Goal: Task Accomplishment & Management: Use online tool/utility

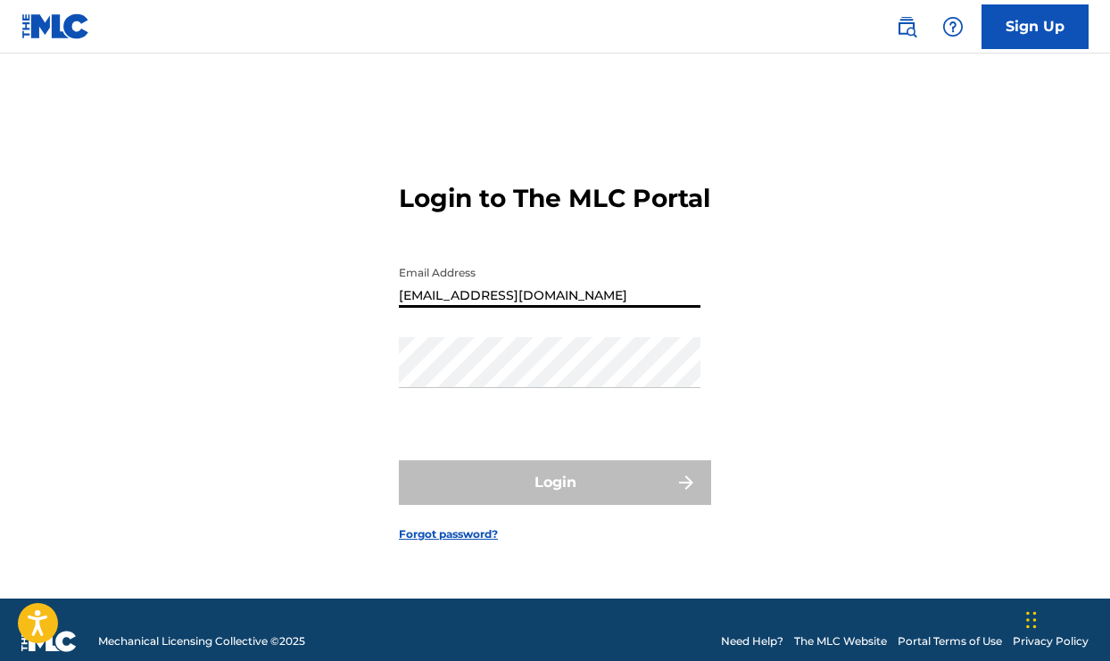
type input "[EMAIL_ADDRESS][DOMAIN_NAME]"
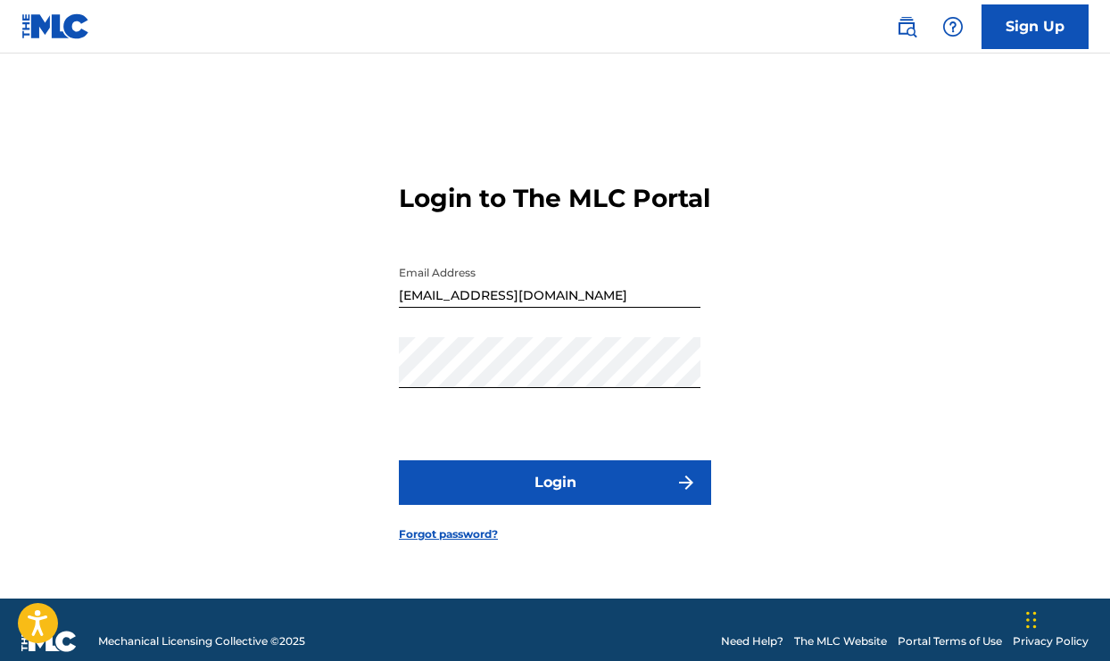
click at [508, 490] on button "Login" at bounding box center [555, 482] width 312 height 45
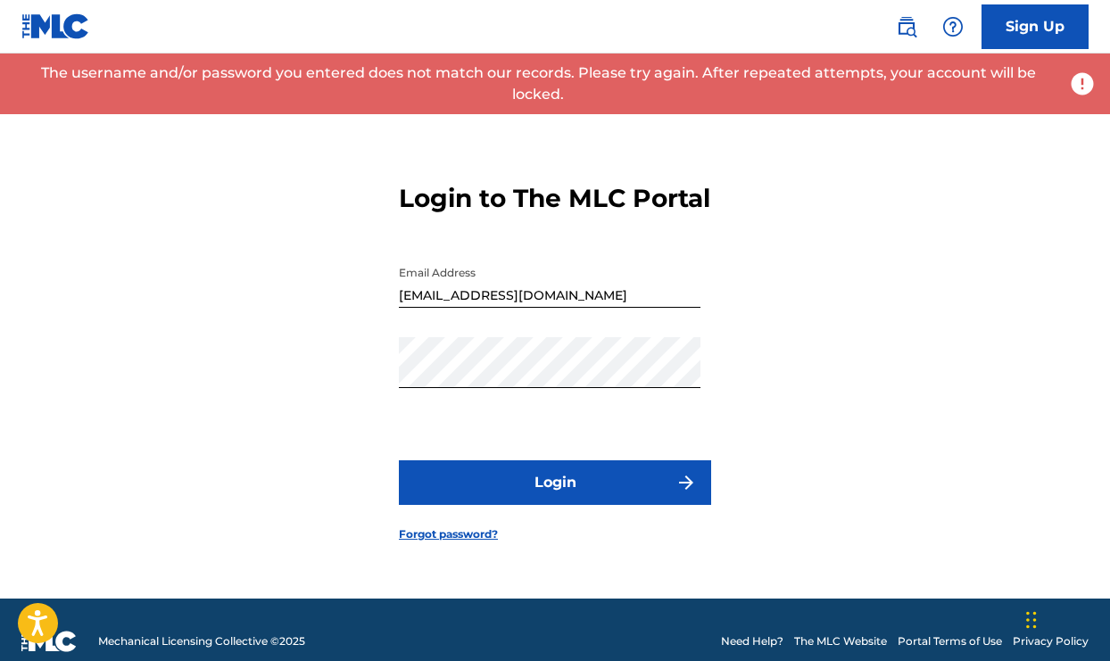
click at [475, 542] on link "Forgot password?" at bounding box center [448, 534] width 99 height 16
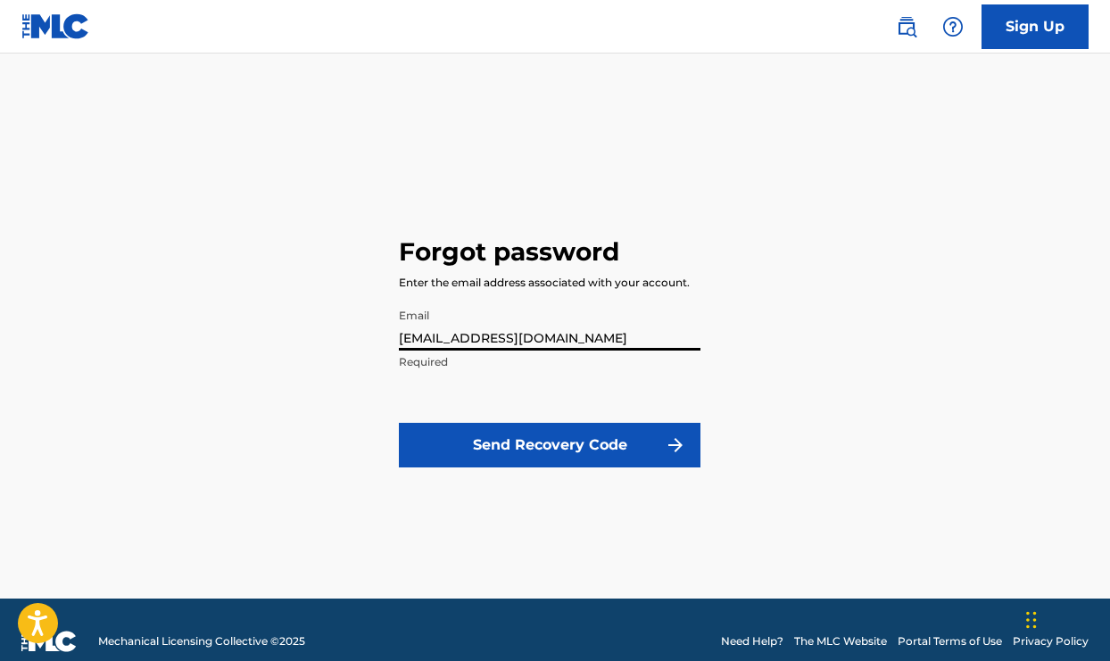
type input "[EMAIL_ADDRESS][DOMAIN_NAME]"
click at [523, 443] on button "Send Recovery Code" at bounding box center [550, 445] width 302 height 45
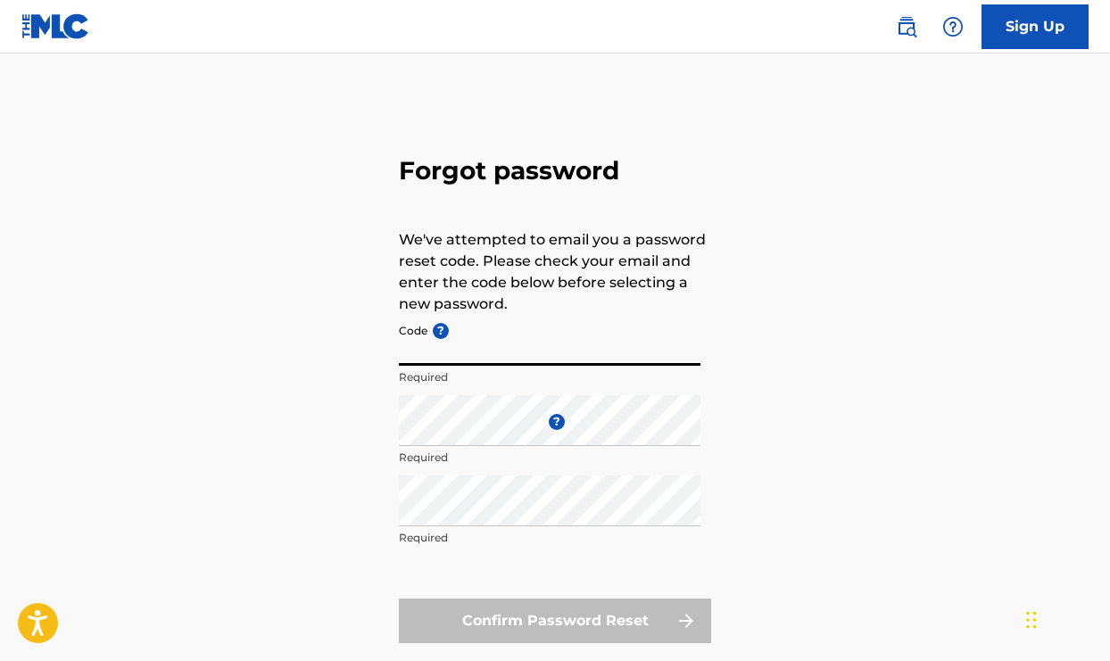
click at [498, 353] on input "Code ?" at bounding box center [550, 340] width 302 height 51
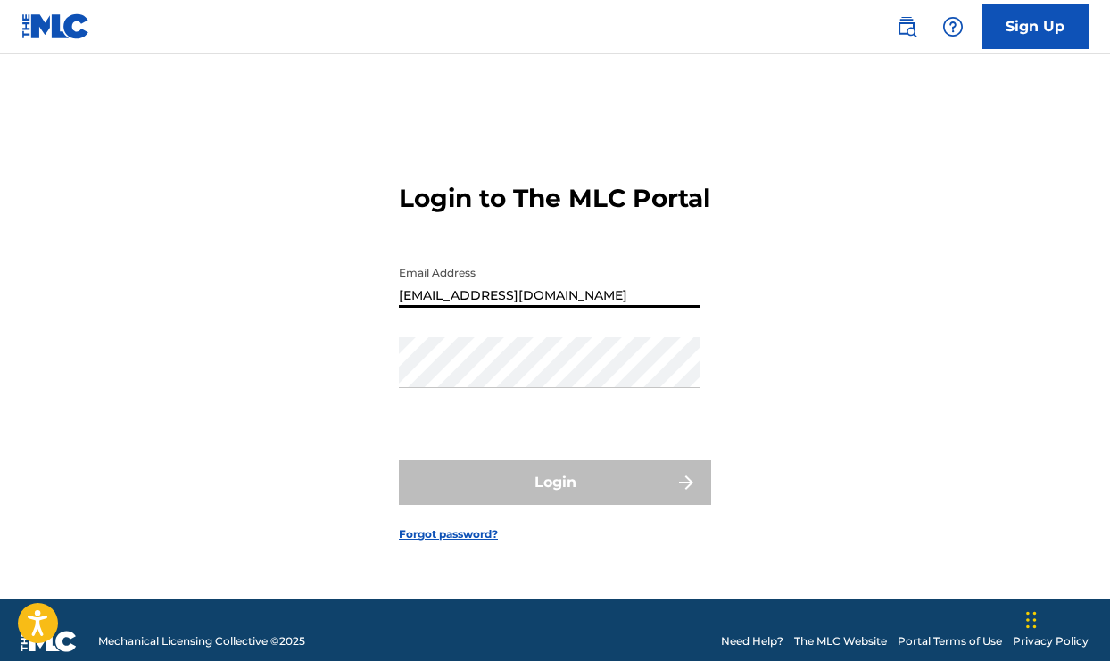
type input "[EMAIL_ADDRESS][DOMAIN_NAME]"
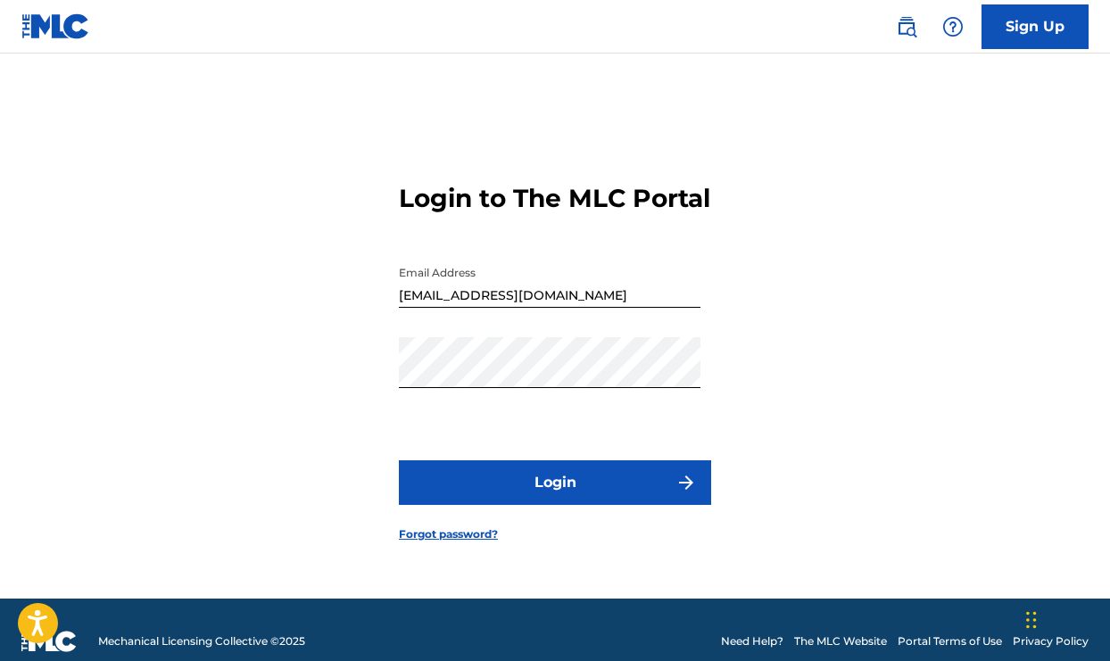
click at [488, 494] on button "Login" at bounding box center [555, 482] width 312 height 45
click at [555, 498] on button "Login" at bounding box center [555, 482] width 312 height 45
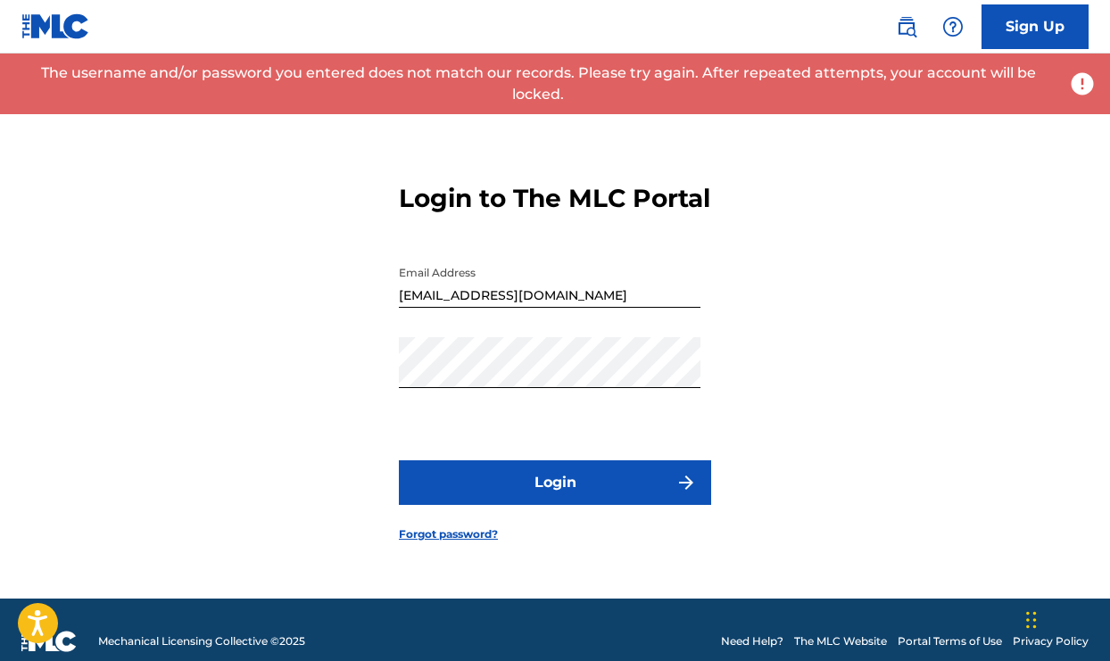
click at [447, 542] on link "Forgot password?" at bounding box center [448, 534] width 99 height 16
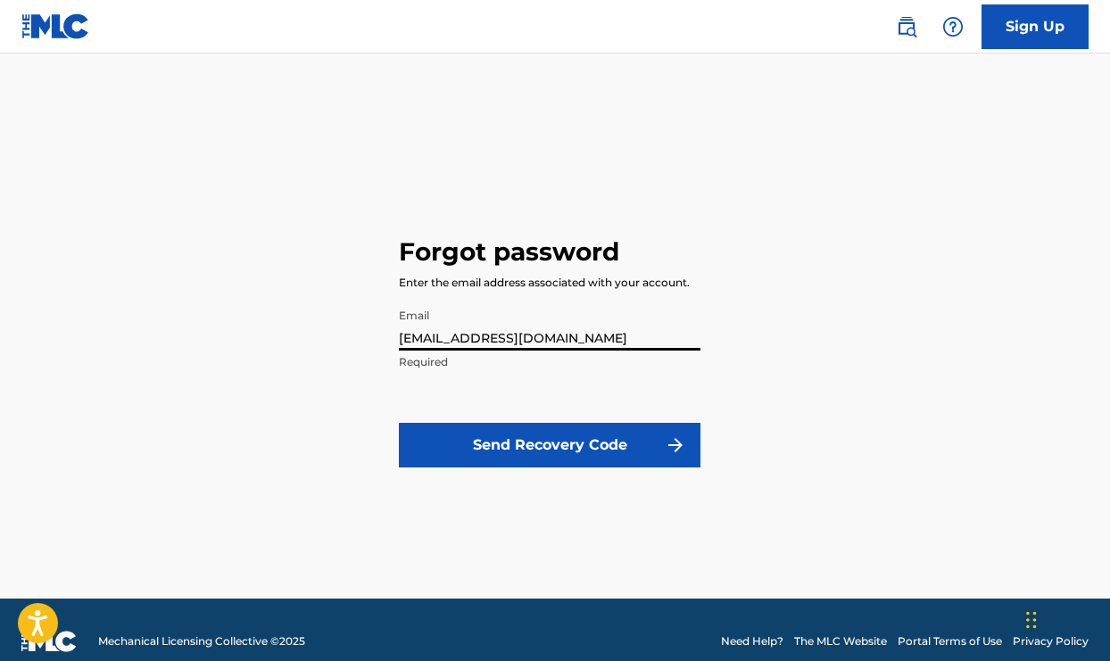
type input "[EMAIL_ADDRESS][DOMAIN_NAME]"
click at [497, 439] on button "Send Recovery Code" at bounding box center [550, 445] width 302 height 45
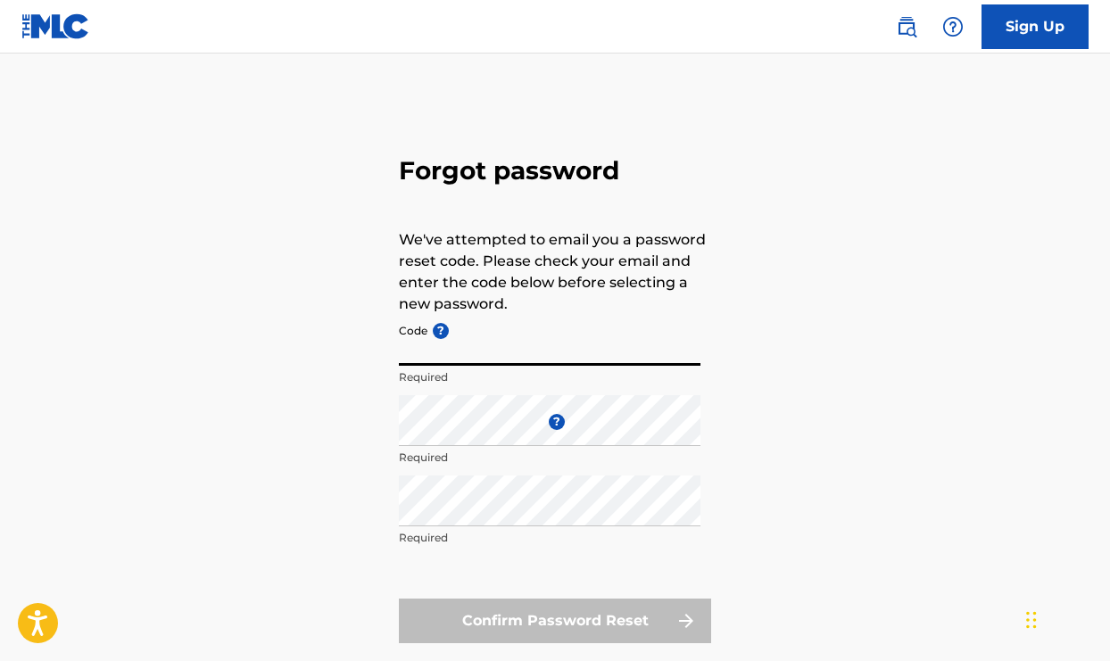
click at [514, 352] on input "Code ?" at bounding box center [550, 340] width 302 height 51
click at [514, 352] on input "fp" at bounding box center [550, 340] width 302 height 51
type input "f"
type input "FP_96422f815a32f6e3f1c3760f88f8"
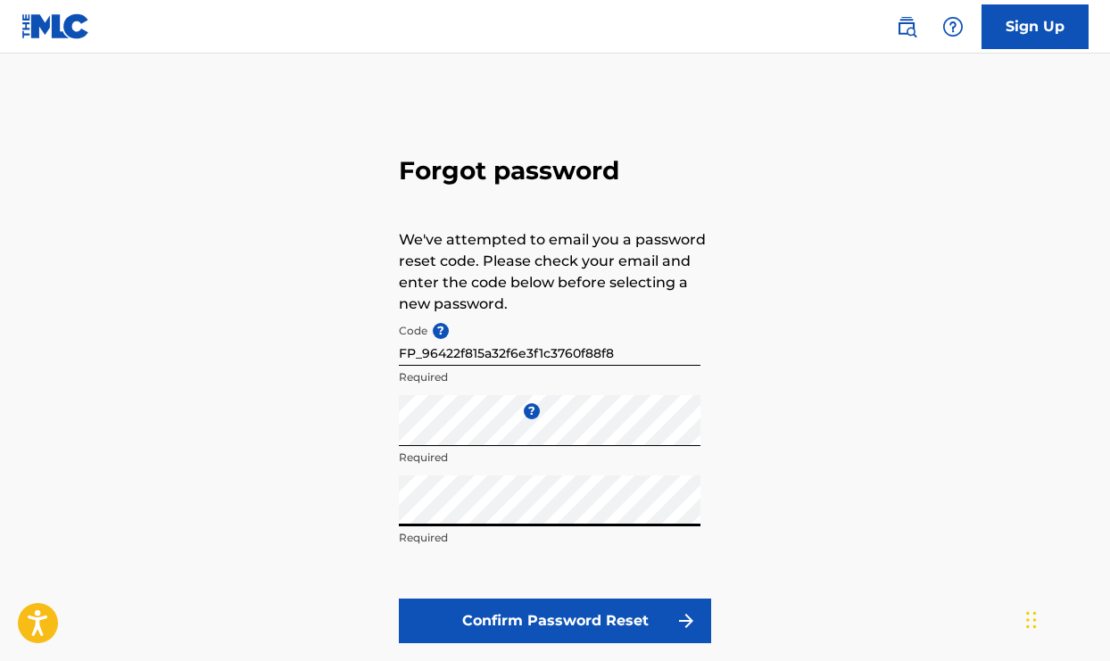
click at [509, 620] on button "Confirm Password Reset" at bounding box center [555, 621] width 312 height 45
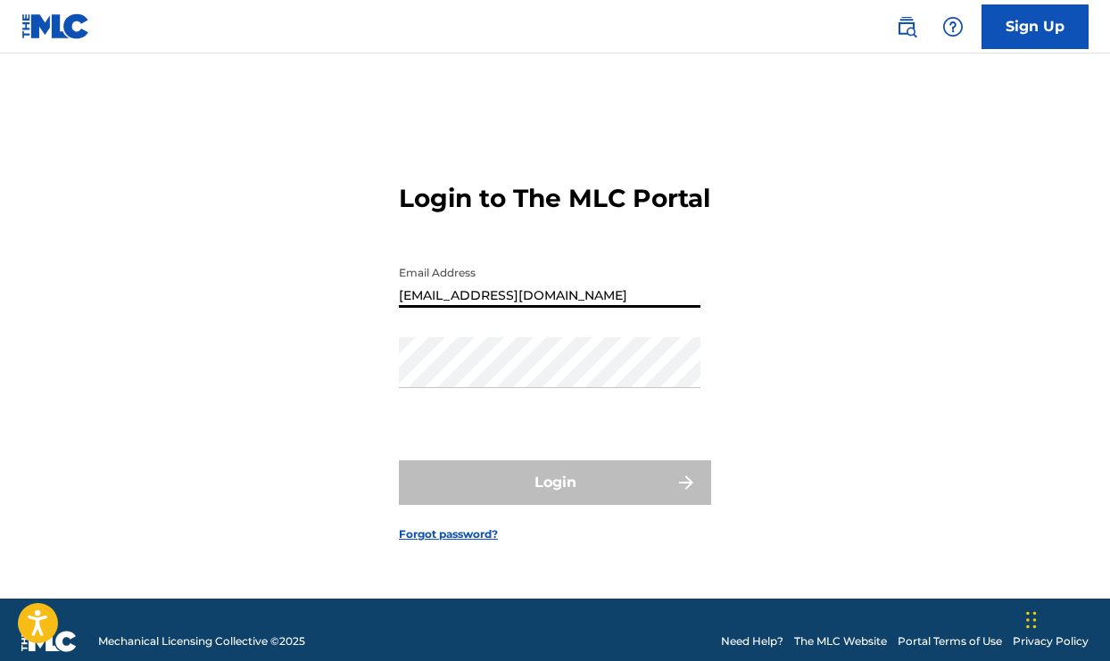
type input "[EMAIL_ADDRESS][DOMAIN_NAME]"
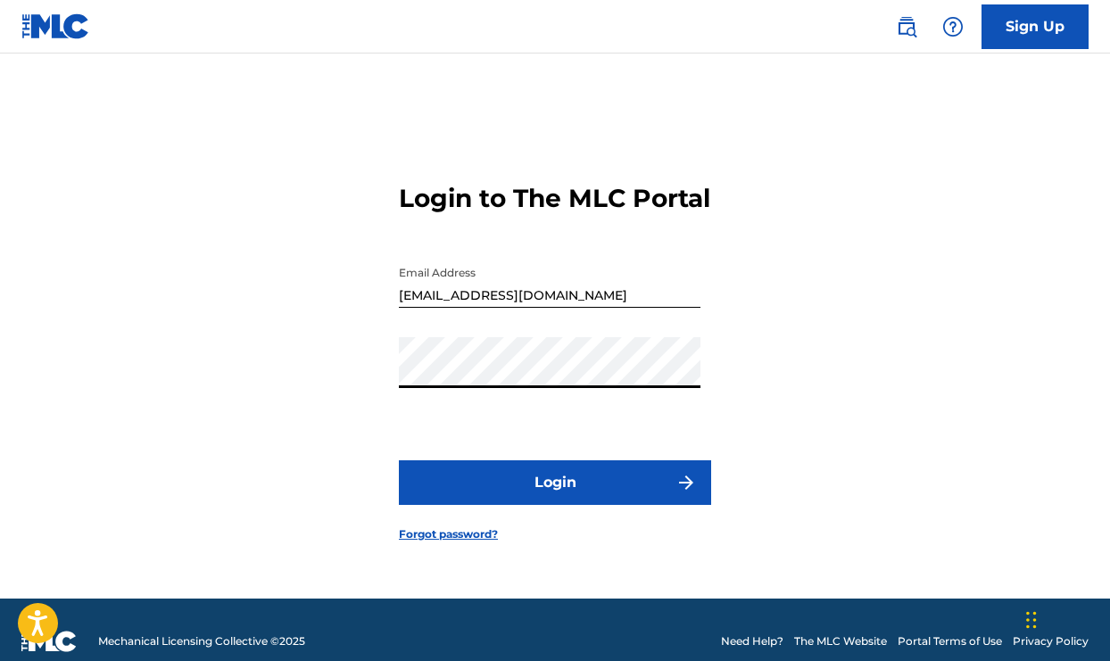
click at [508, 484] on button "Login" at bounding box center [555, 482] width 312 height 45
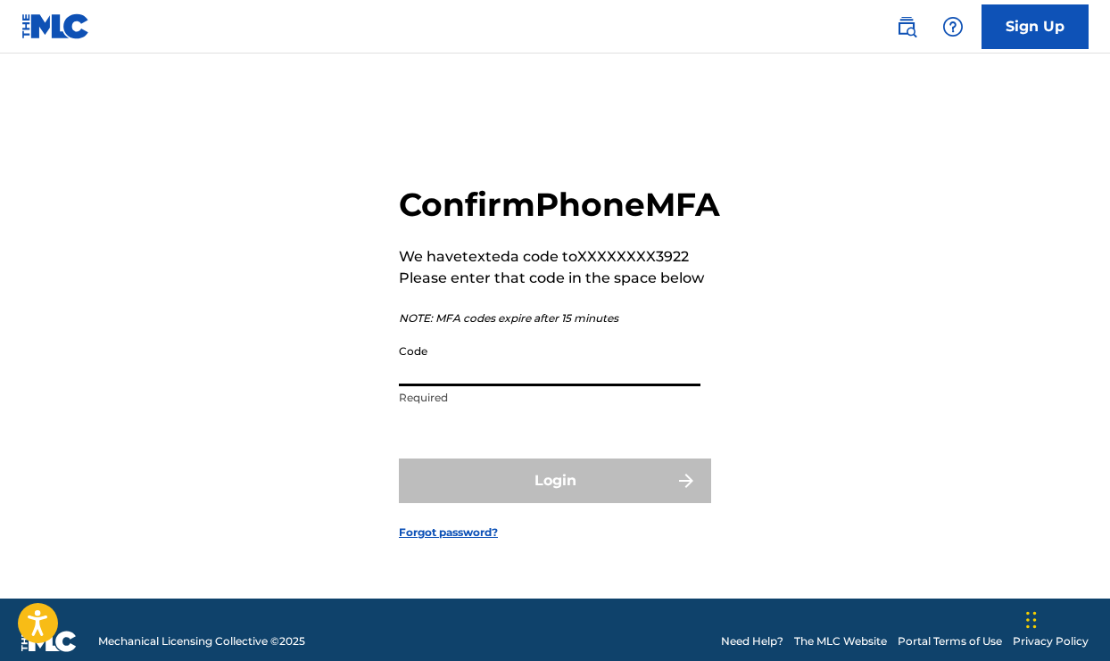
click at [572, 386] on input "Code" at bounding box center [550, 360] width 302 height 51
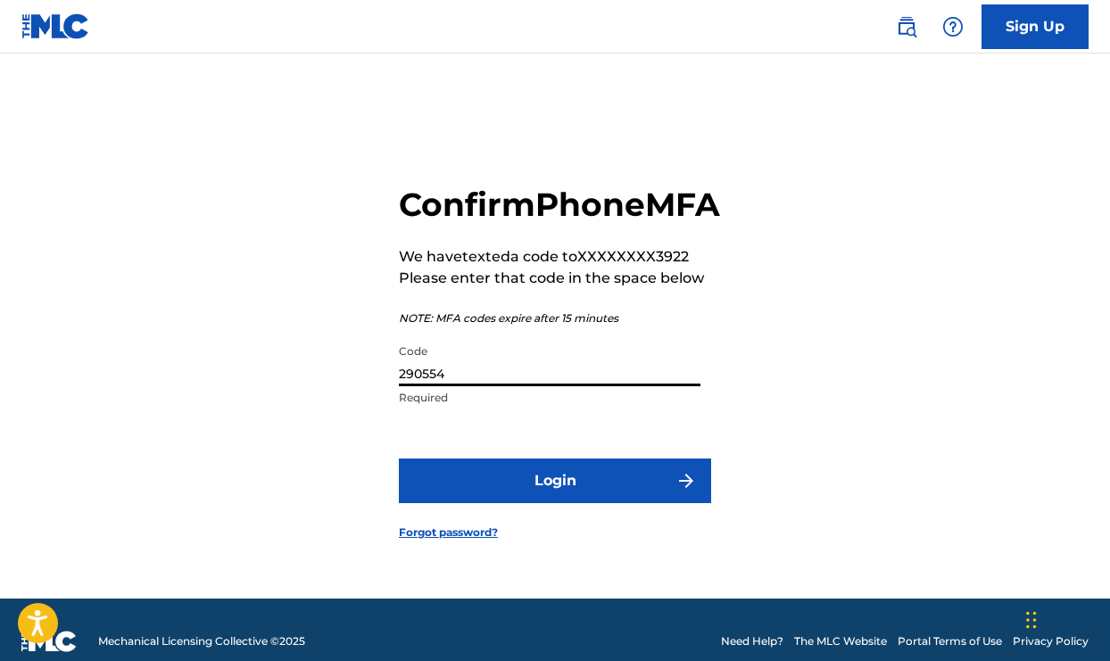
type input "290554"
click at [568, 500] on button "Login" at bounding box center [555, 481] width 312 height 45
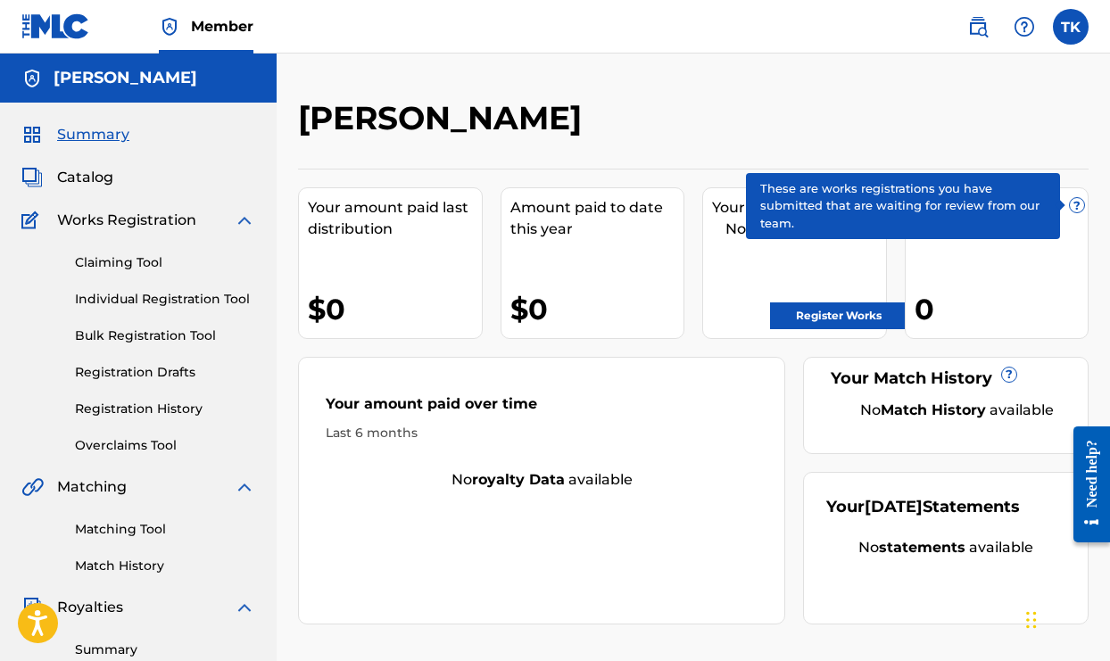
click at [1078, 211] on span "?" at bounding box center [1077, 205] width 14 height 14
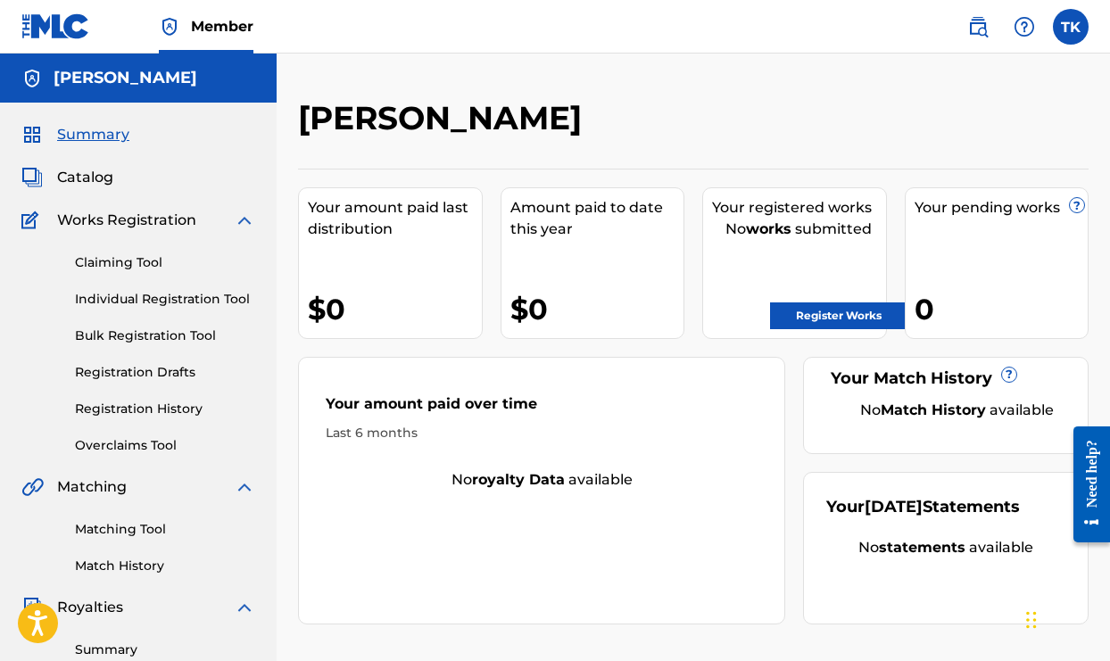
click at [144, 260] on link "Claiming Tool" at bounding box center [165, 262] width 180 height 19
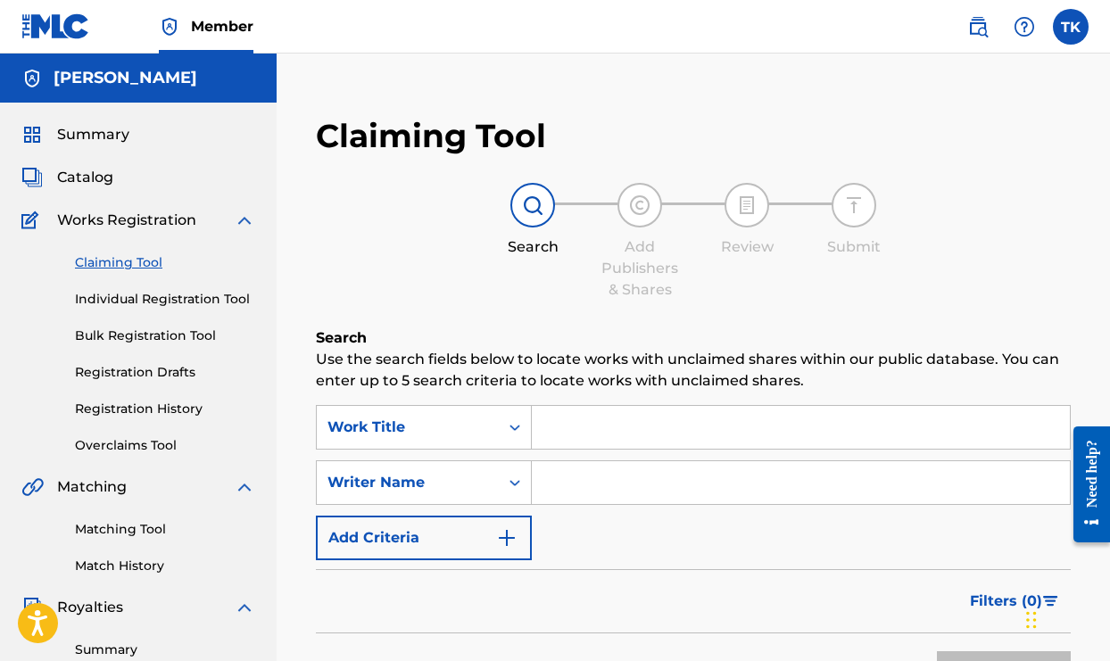
click at [569, 485] on input "Search Form" at bounding box center [801, 482] width 538 height 43
click at [904, 250] on div "Search Add Publishers & Shares Review Submit" at bounding box center [693, 242] width 755 height 118
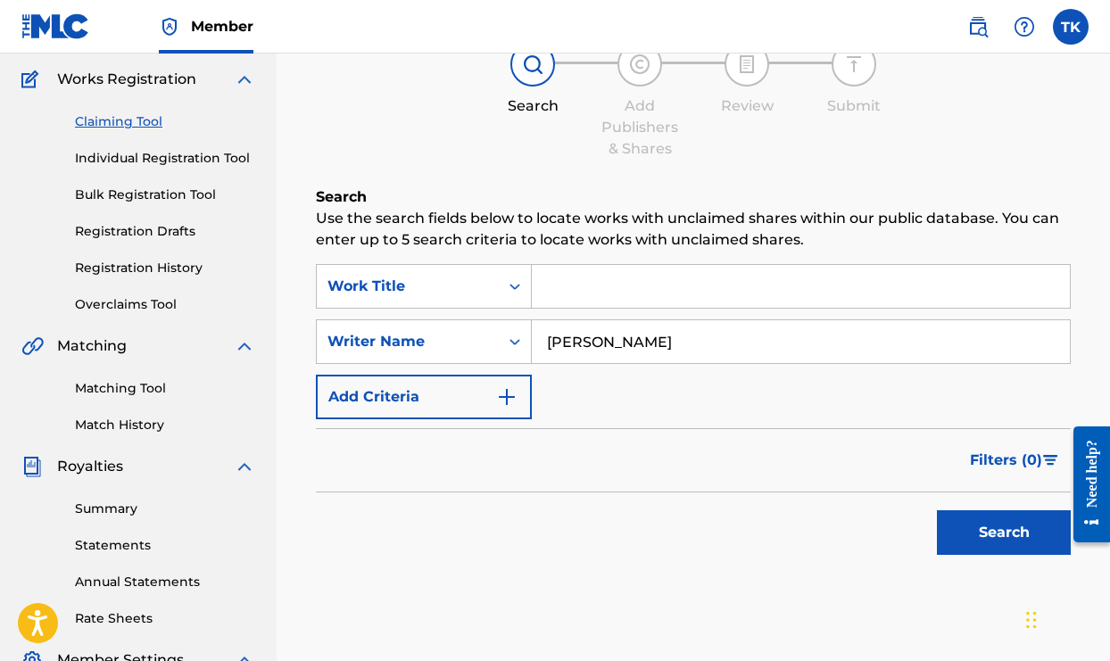
scroll to position [142, 0]
click at [960, 543] on button "Search" at bounding box center [1004, 531] width 134 height 45
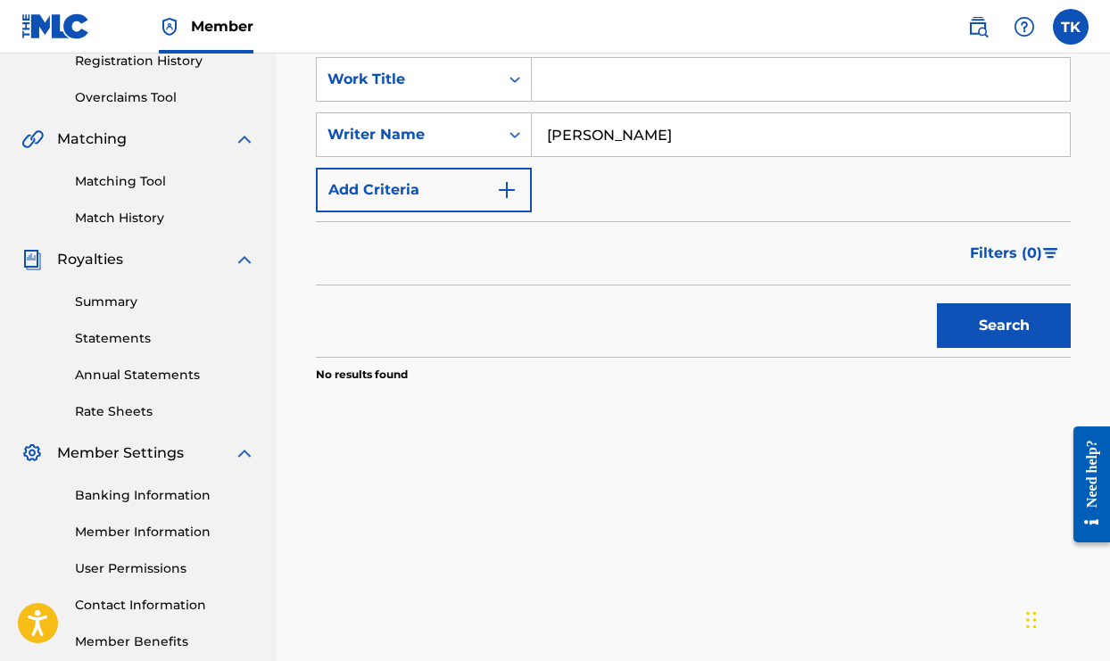
scroll to position [351, 0]
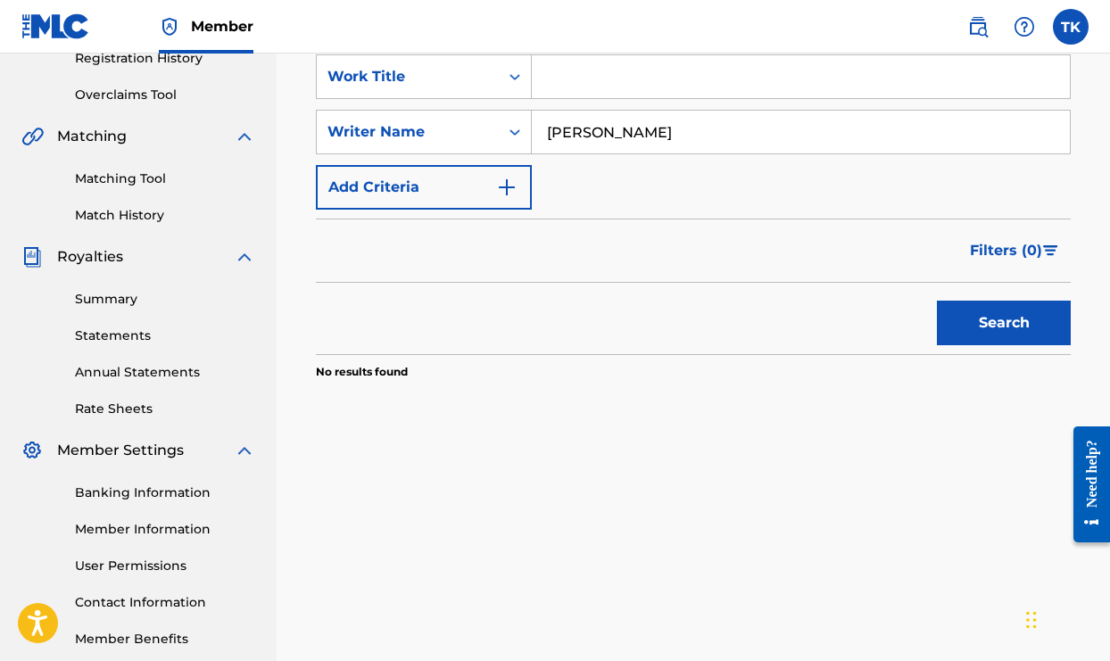
click at [658, 134] on input "[PERSON_NAME]" at bounding box center [801, 132] width 538 height 43
click at [656, 137] on input "[PERSON_NAME]" at bounding box center [801, 132] width 538 height 43
click at [961, 320] on button "Search" at bounding box center [1004, 323] width 134 height 45
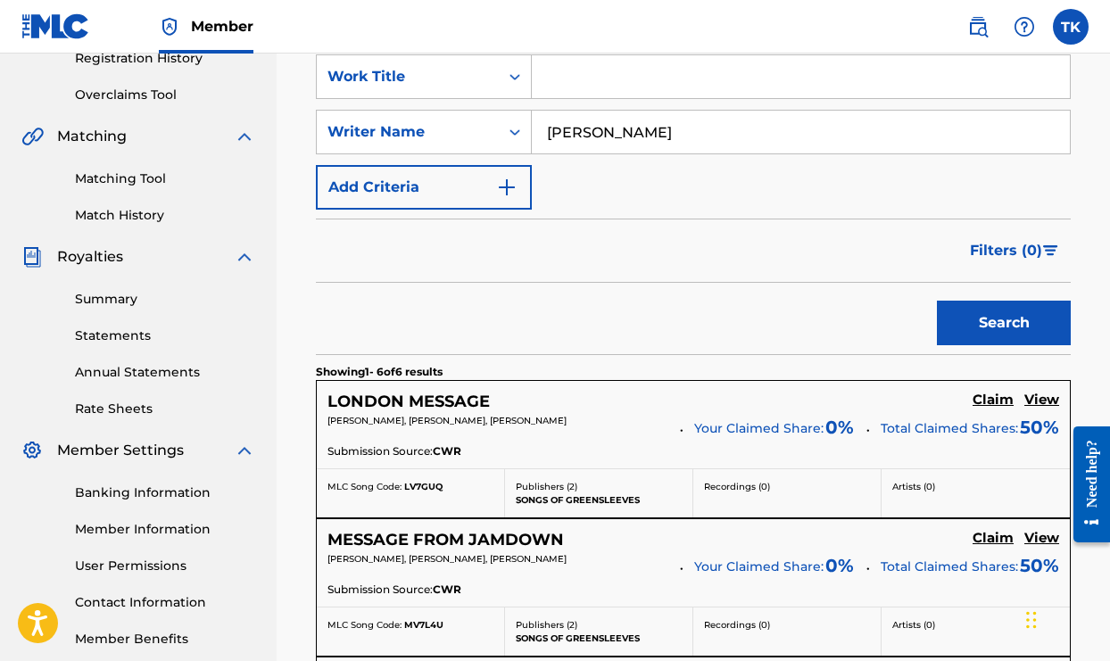
click at [711, 311] on div "Search" at bounding box center [693, 318] width 755 height 71
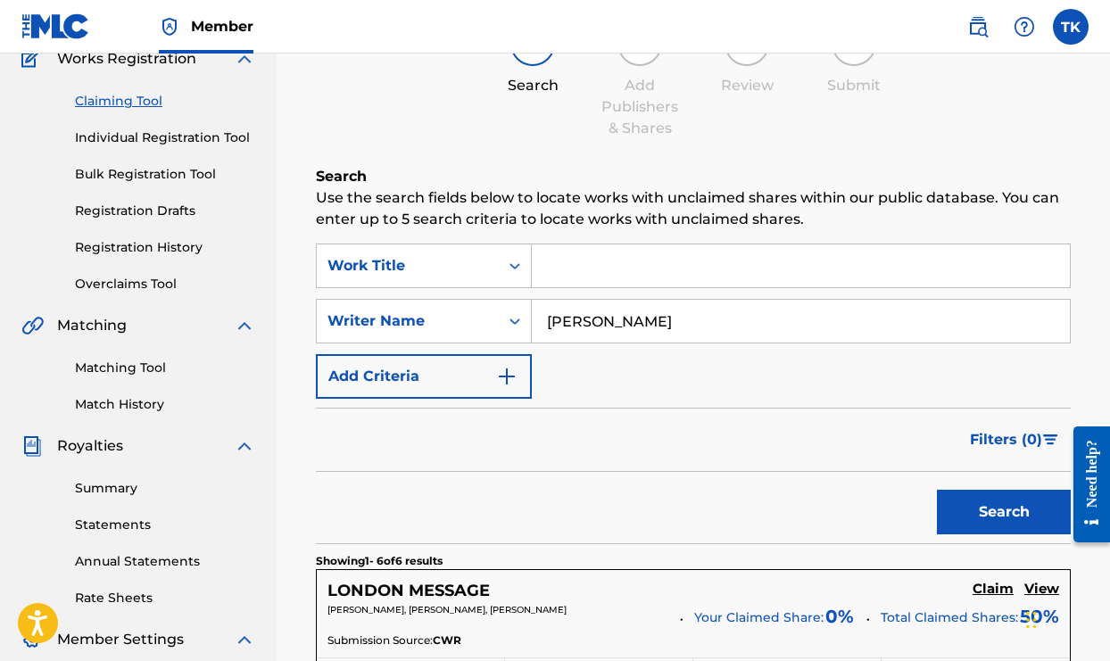
scroll to position [159, 0]
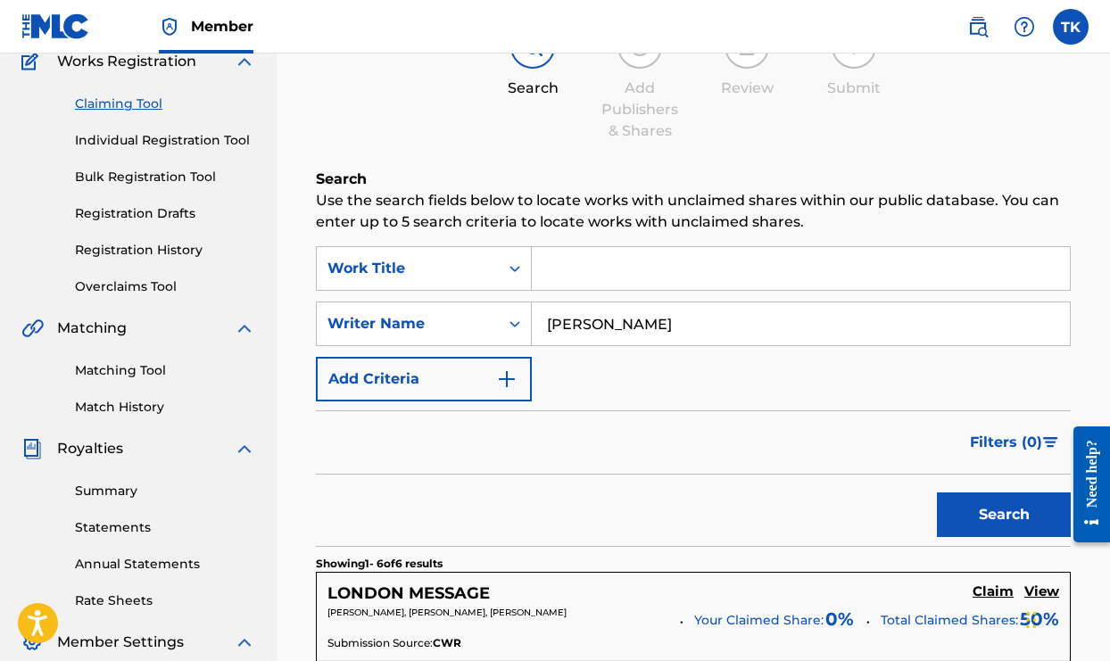
click at [741, 327] on input "[PERSON_NAME]" at bounding box center [801, 323] width 538 height 43
type input "T"
click at [993, 512] on button "Search" at bounding box center [1004, 514] width 134 height 45
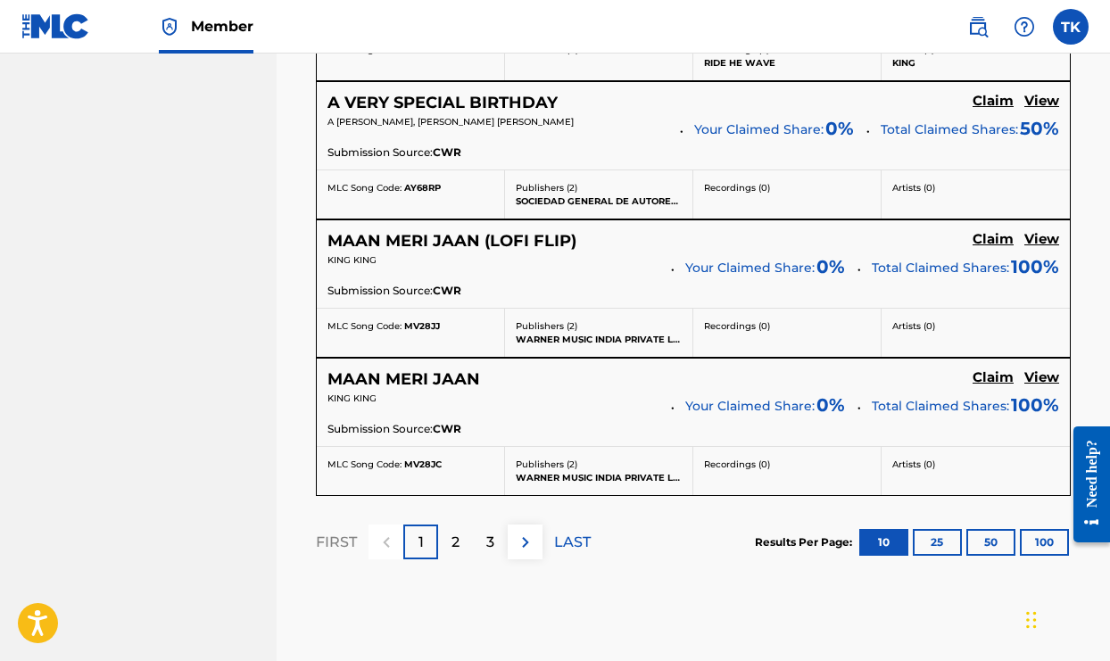
scroll to position [1647, 0]
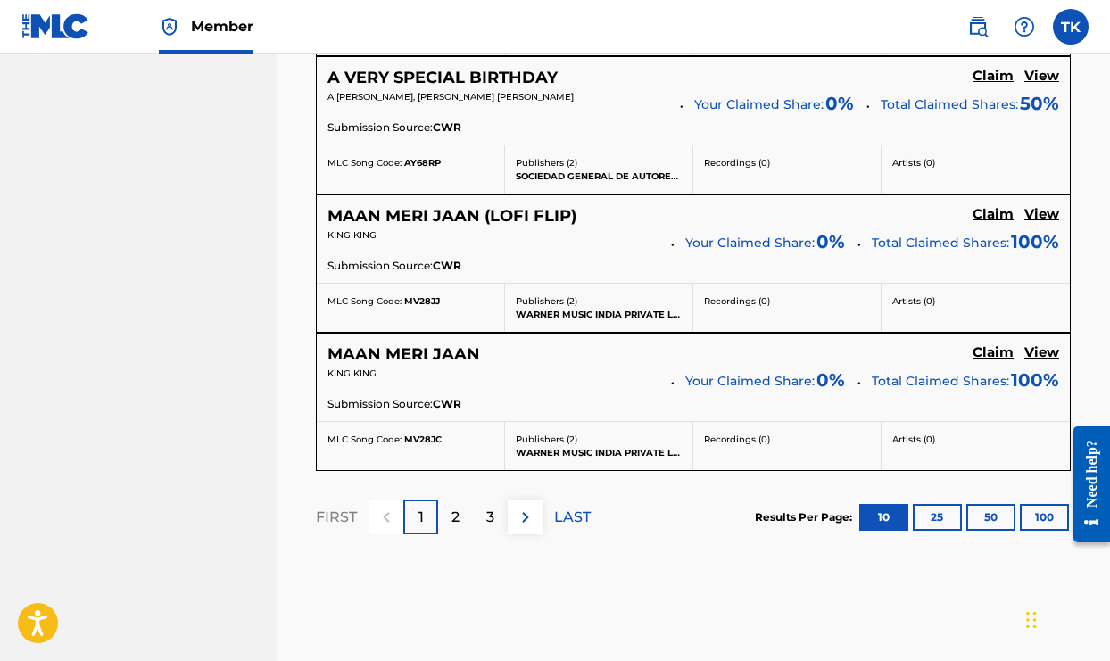
click at [1042, 508] on button "100" at bounding box center [1044, 517] width 49 height 27
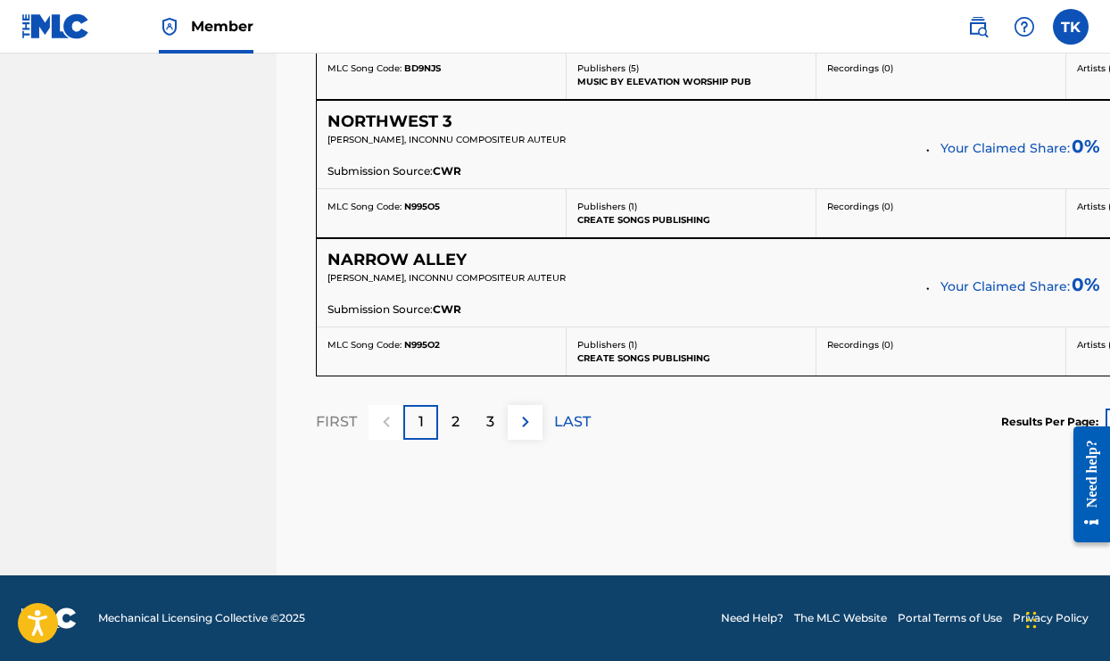
scroll to position [14018, 0]
click at [573, 419] on p "LAST" at bounding box center [572, 421] width 37 height 21
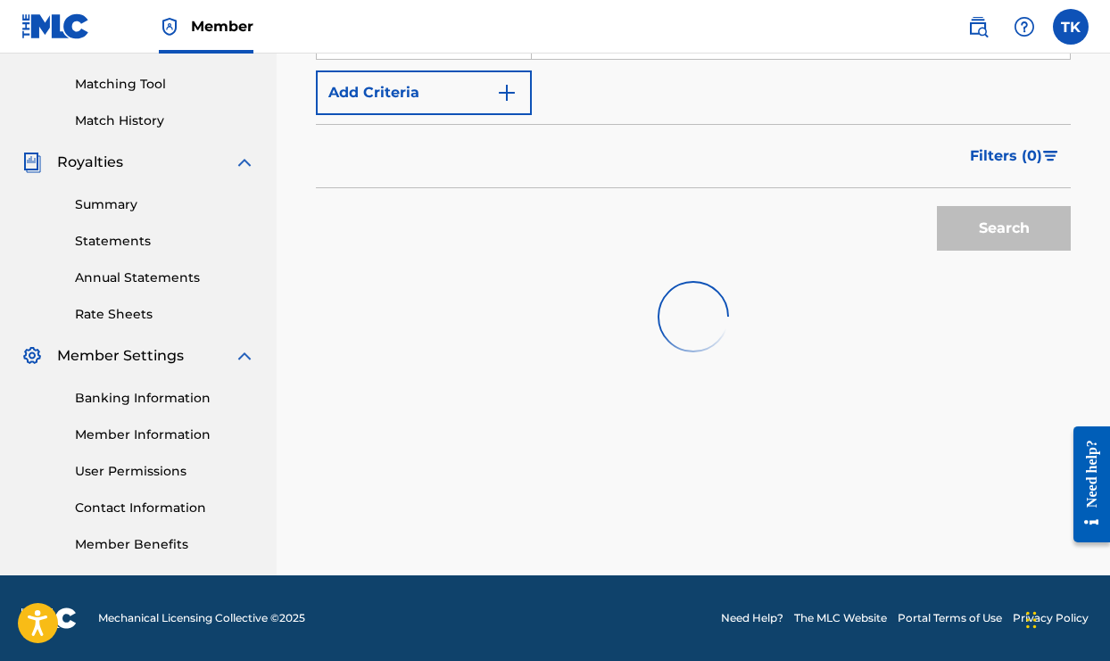
scroll to position [445, 0]
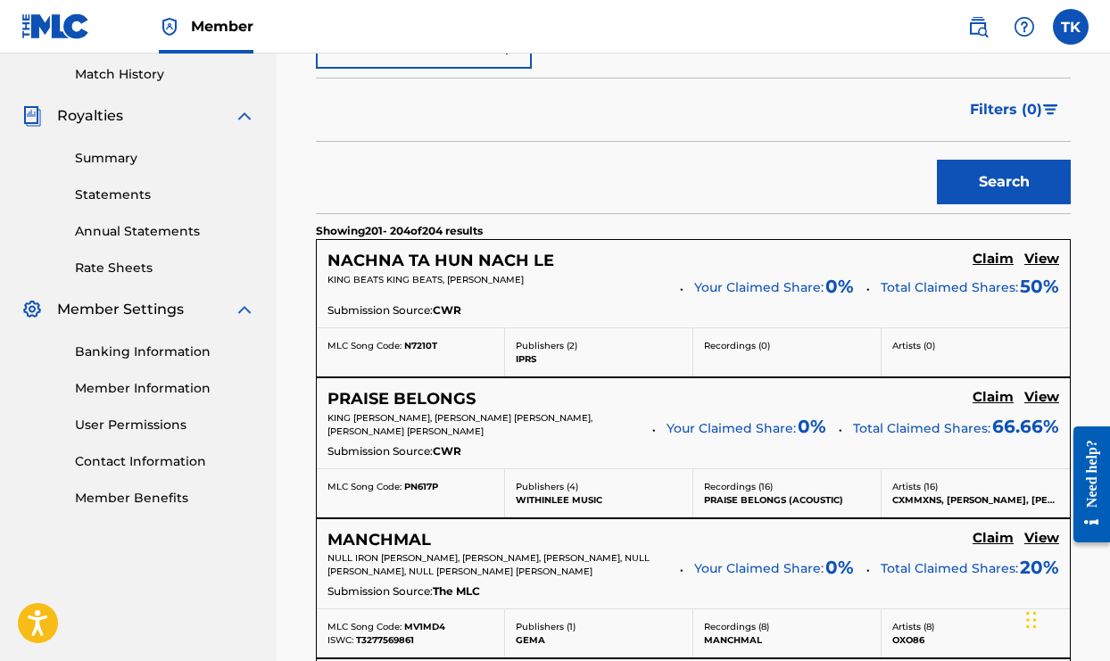
click at [589, 433] on div "PRAISE BELONGS Claim View KING [PERSON_NAME], [PERSON_NAME] [PERSON_NAME], [PER…" at bounding box center [693, 423] width 753 height 90
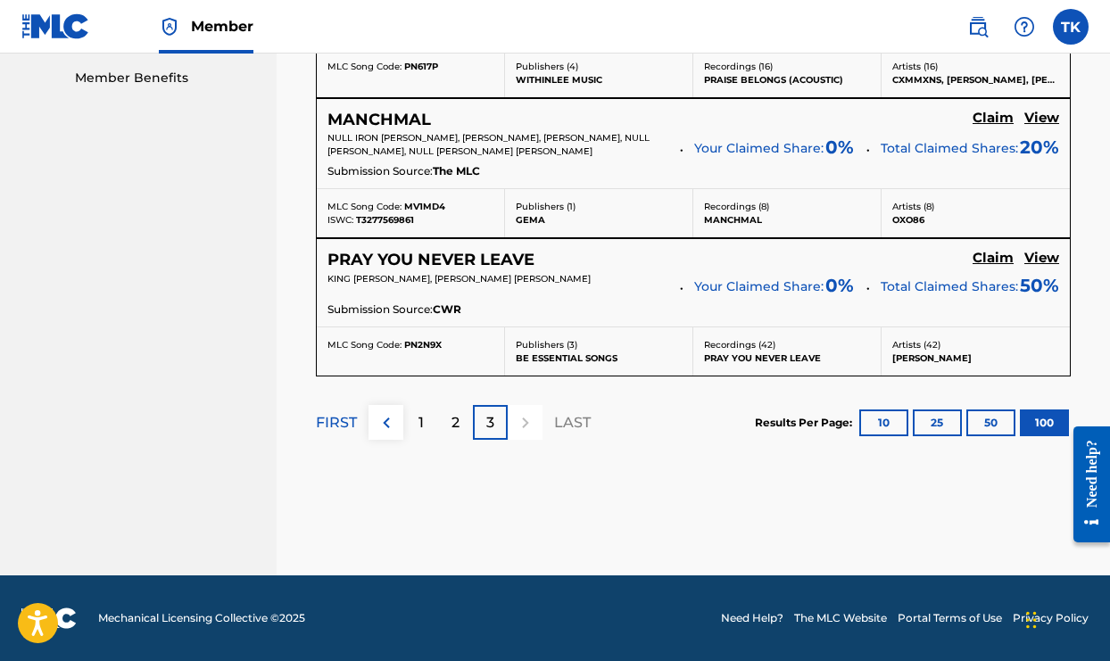
scroll to position [910, 0]
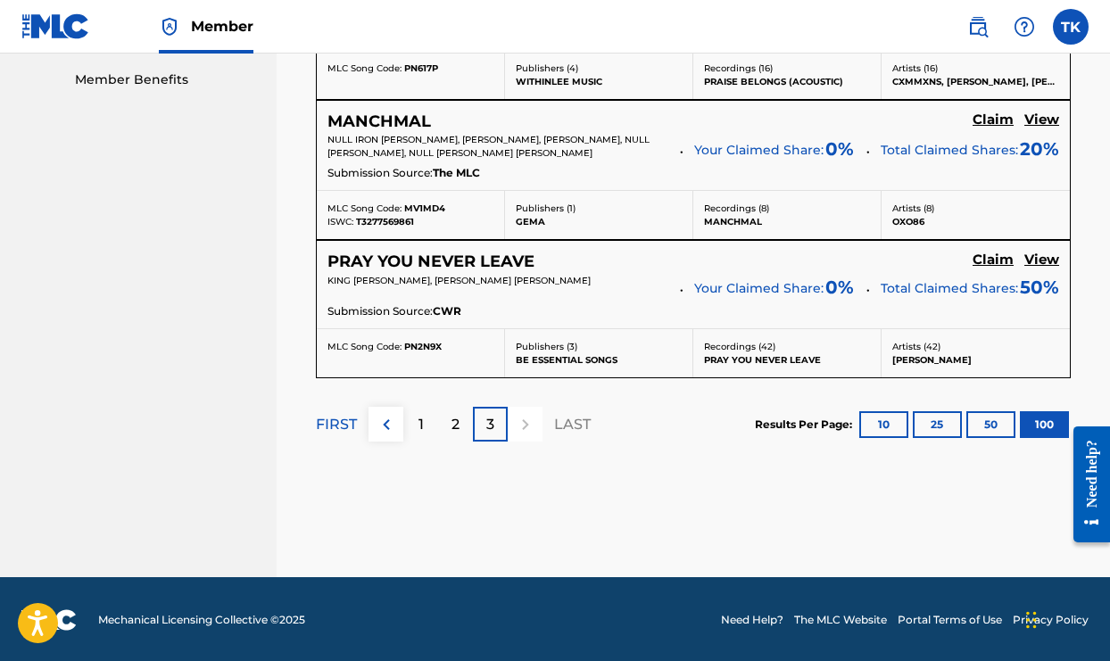
click at [457, 426] on p "2" at bounding box center [455, 424] width 8 height 21
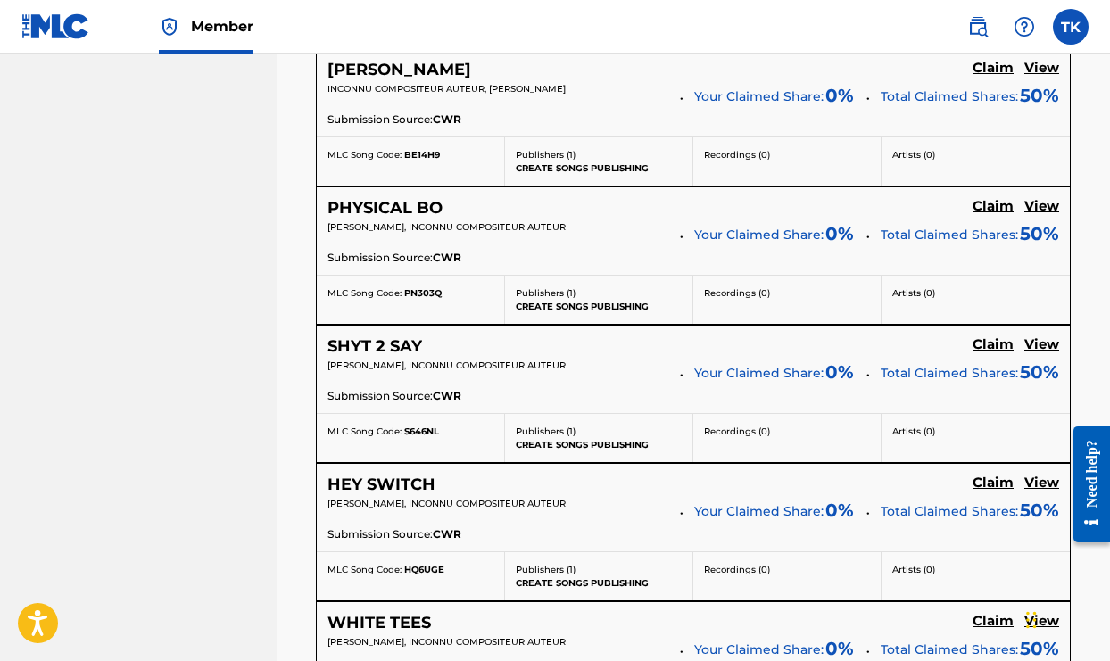
scroll to position [1478, 0]
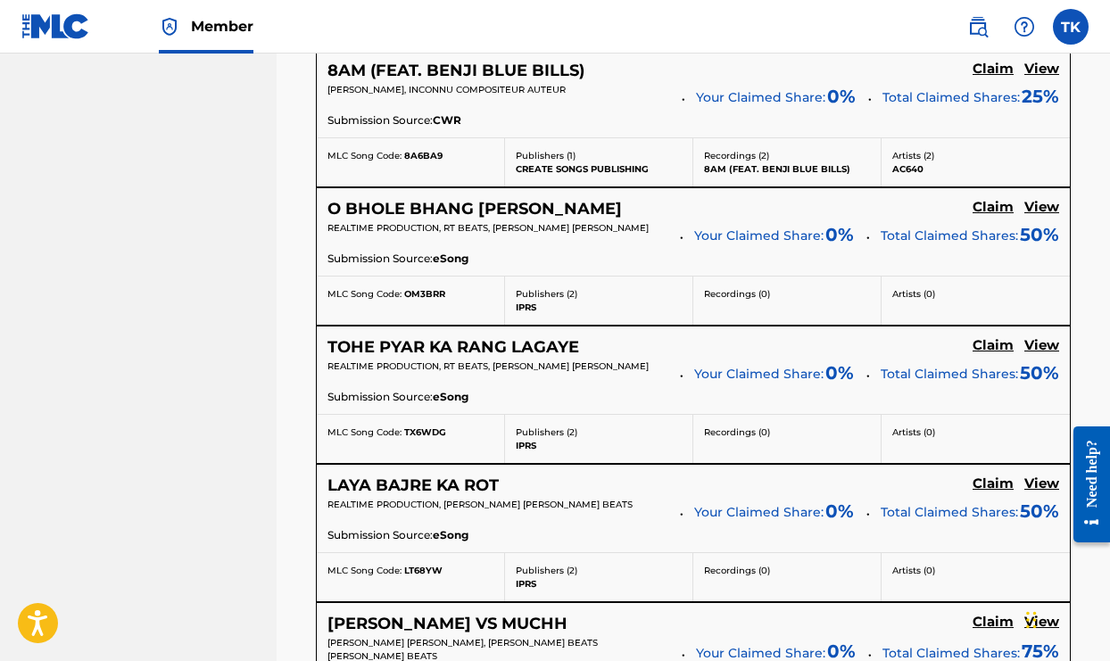
click at [609, 343] on div "SearchWithCriteriaea2dd398-f007-45c9-8899-8b96a3b75629 Work Title SearchWithCri…" at bounding box center [693, 630] width 755 height 14258
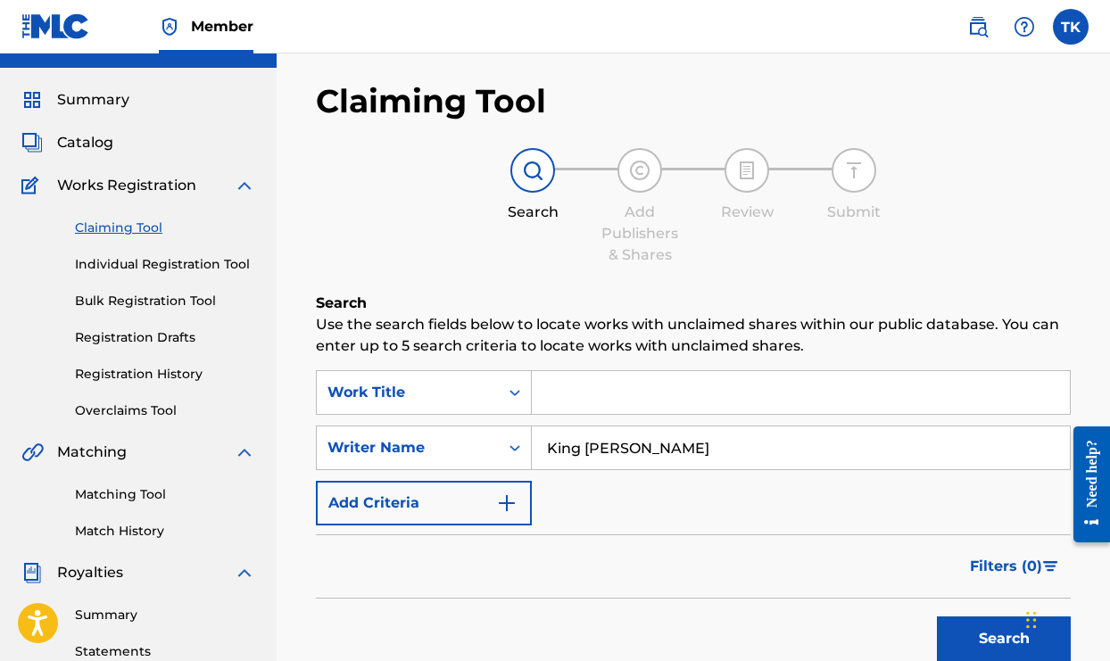
scroll to position [-2, 0]
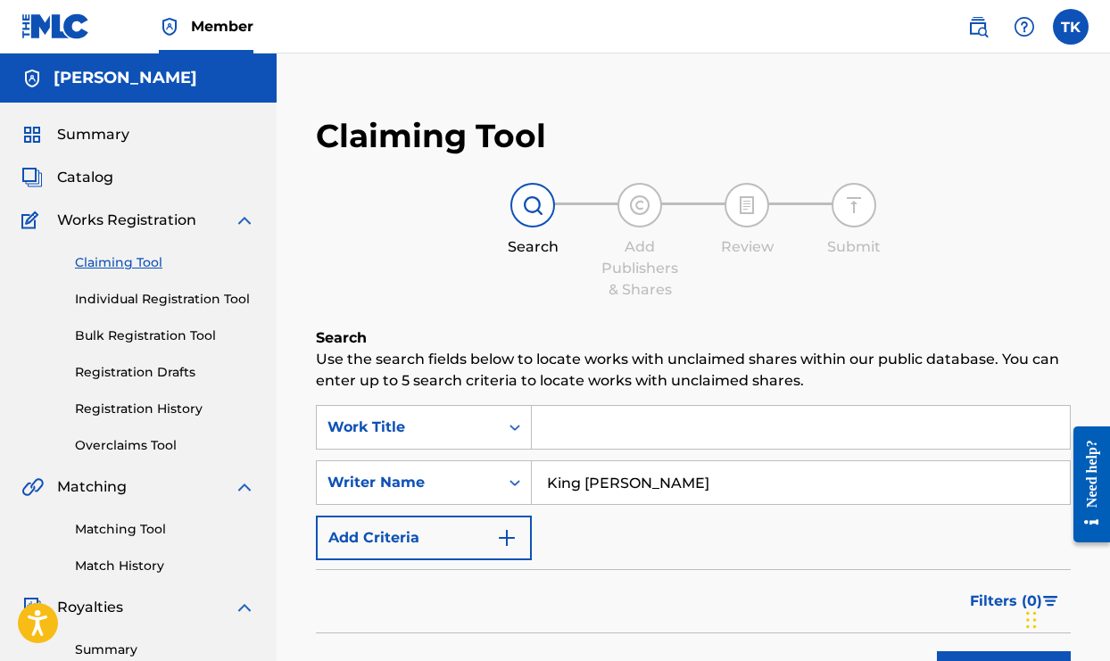
click at [578, 486] on input "King [PERSON_NAME]" at bounding box center [801, 482] width 538 height 43
type input "[PERSON_NAME]"
click at [1004, 660] on button "Search" at bounding box center [1004, 673] width 134 height 45
click at [572, 499] on input "[PERSON_NAME]" at bounding box center [801, 482] width 538 height 43
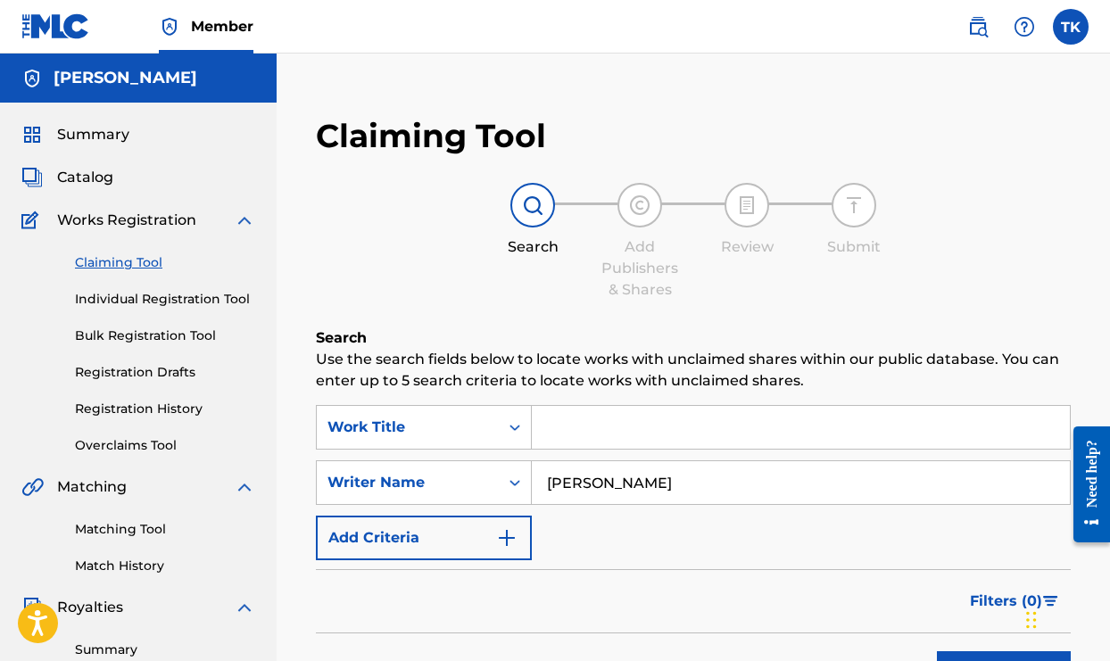
click at [689, 542] on div "SearchWithCriteriaea2dd398-f007-45c9-8899-8b96a3b75629 Work Title SearchWithCri…" at bounding box center [693, 482] width 755 height 155
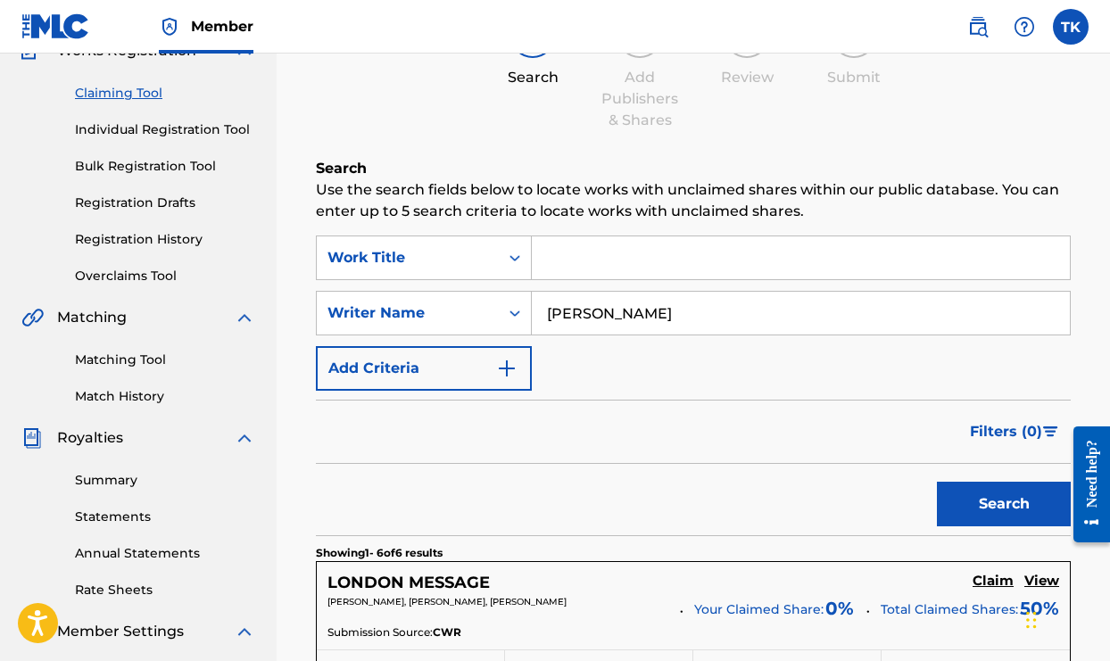
scroll to position [167, 0]
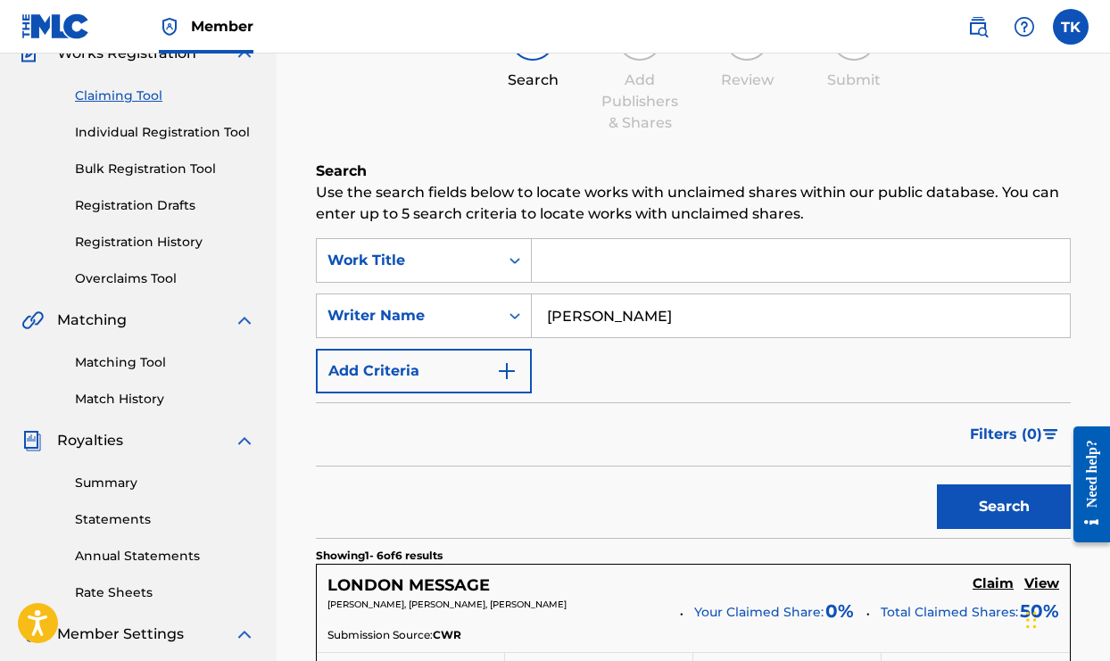
click at [516, 370] on img "Search Form" at bounding box center [506, 370] width 21 height 21
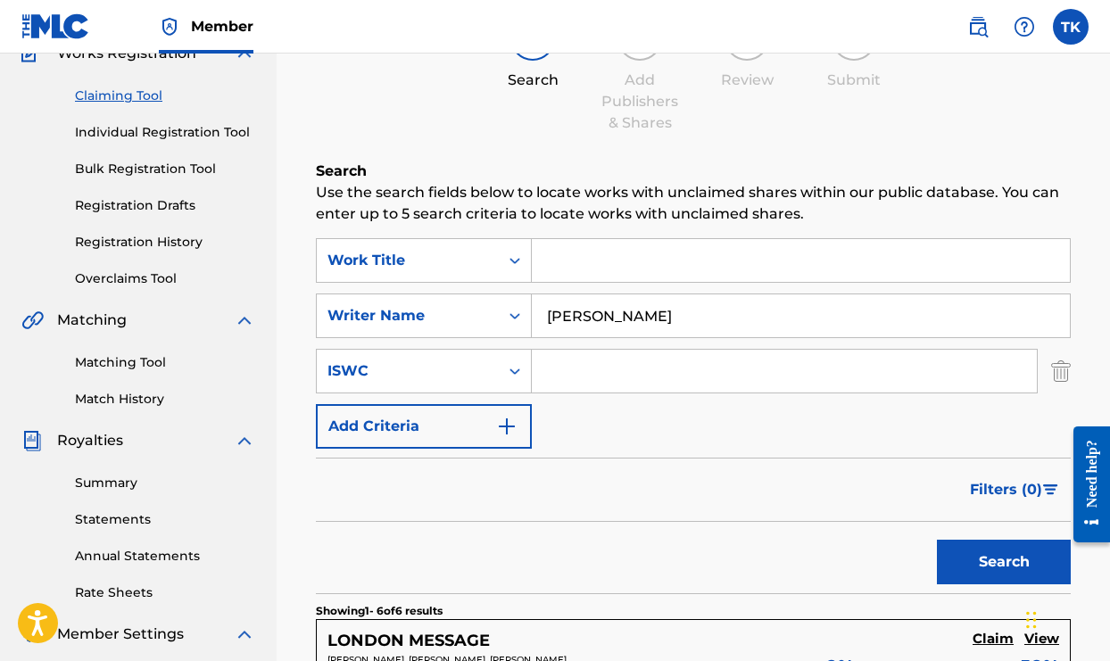
click at [561, 366] on input "Search Form" at bounding box center [784, 371] width 505 height 43
type input "74379265"
click at [1005, 574] on button "Search" at bounding box center [1004, 562] width 134 height 45
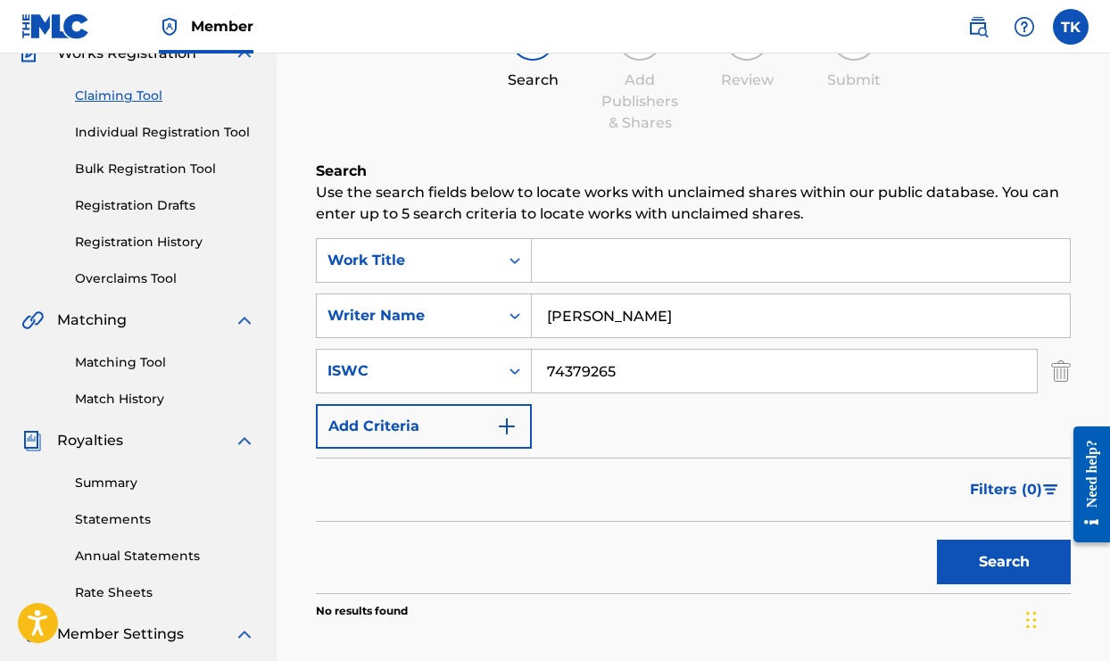
click at [1005, 574] on button "Search" at bounding box center [1004, 562] width 134 height 45
click at [711, 329] on input "[PERSON_NAME]" at bounding box center [801, 315] width 538 height 43
type input "T"
click at [958, 555] on button "Search" at bounding box center [1004, 562] width 134 height 45
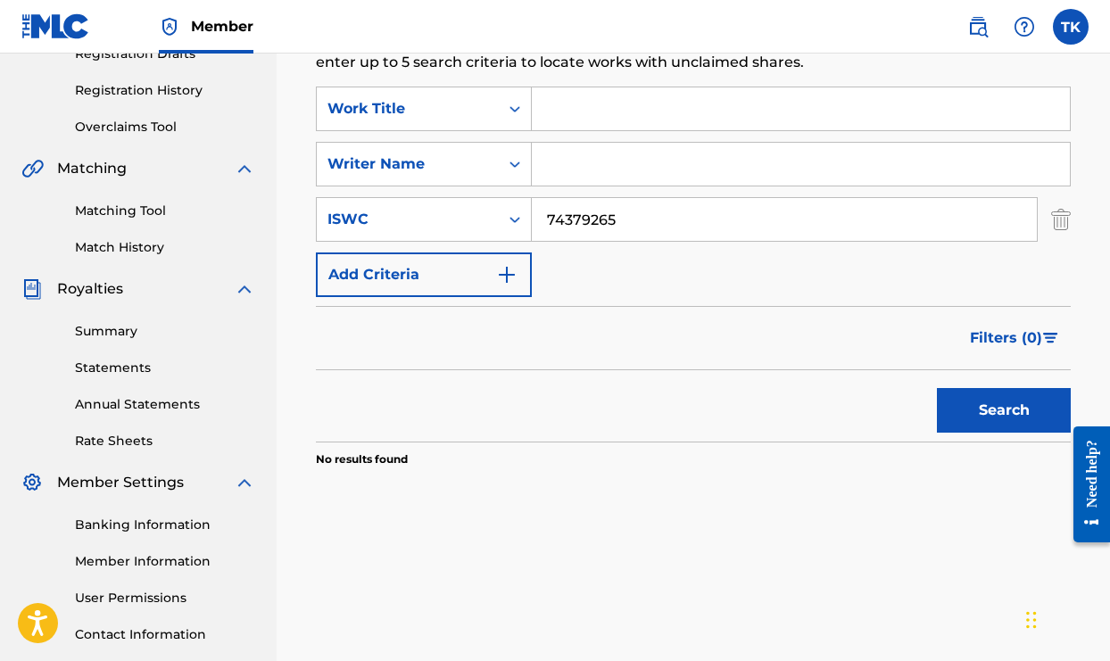
scroll to position [319, 0]
click at [513, 166] on icon "Search Form" at bounding box center [515, 163] width 18 height 18
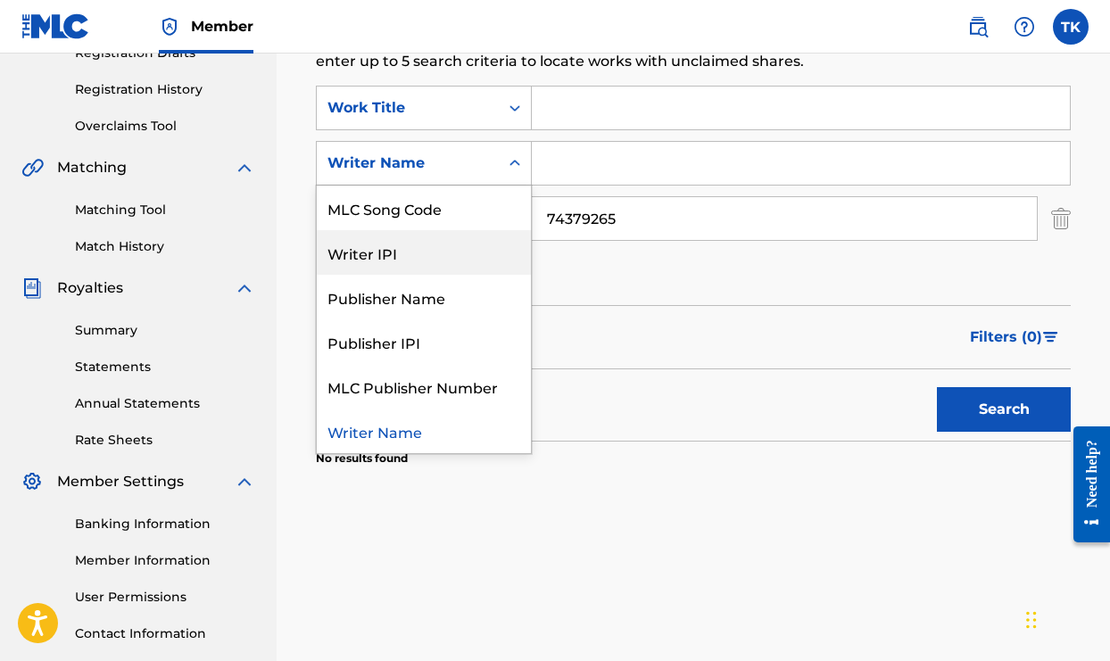
click at [432, 252] on div "Writer IPI" at bounding box center [424, 252] width 214 height 45
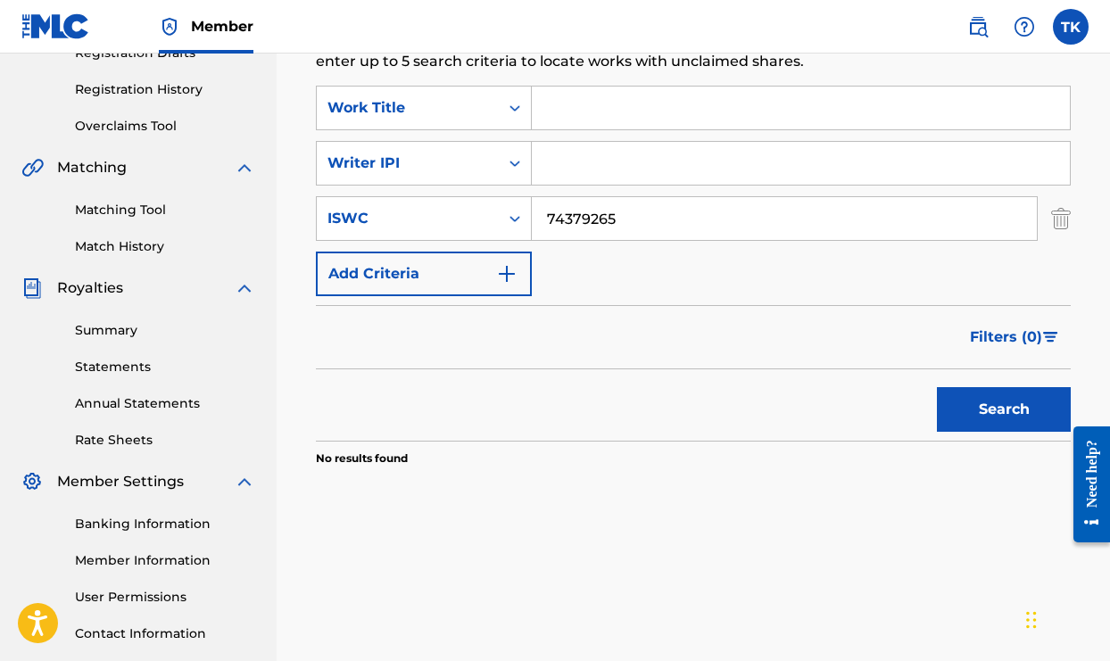
click at [546, 169] on input "Search Form" at bounding box center [801, 163] width 538 height 43
type input "00772669987"
click at [990, 405] on button "Search" at bounding box center [1004, 409] width 134 height 45
click at [793, 230] on input "74379265" at bounding box center [784, 218] width 505 height 43
type input "7"
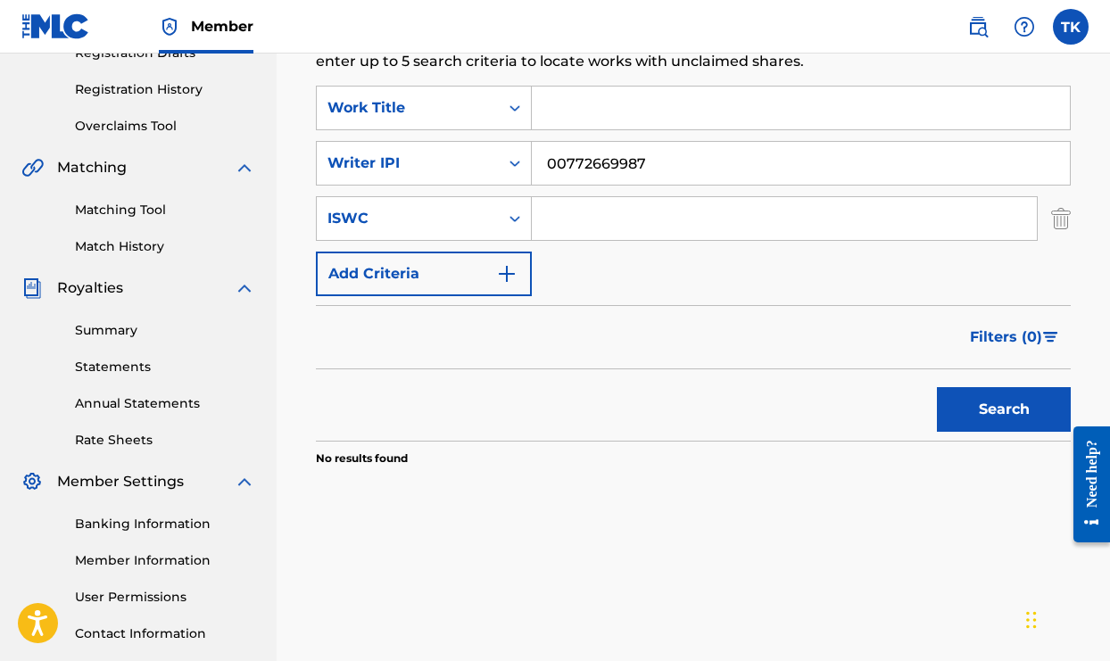
click at [967, 404] on button "Search" at bounding box center [1004, 409] width 134 height 45
click at [618, 527] on div "Search Use the search fields below to locate works with unclaimed shares within…" at bounding box center [693, 282] width 755 height 548
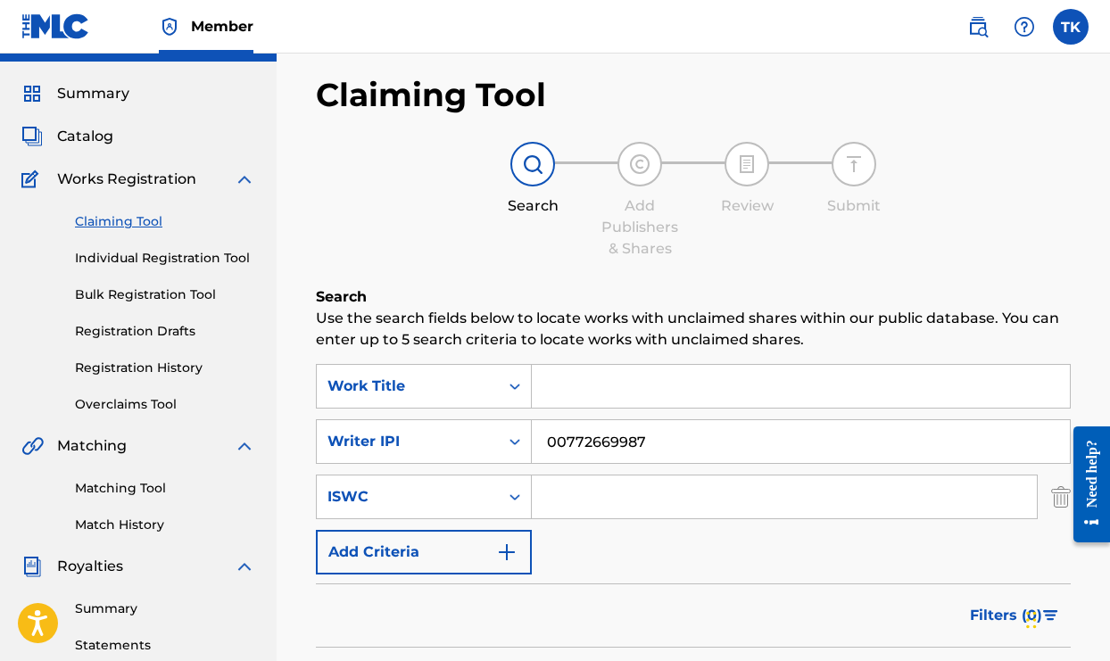
scroll to position [40, 0]
click at [161, 365] on link "Registration History" at bounding box center [165, 368] width 180 height 19
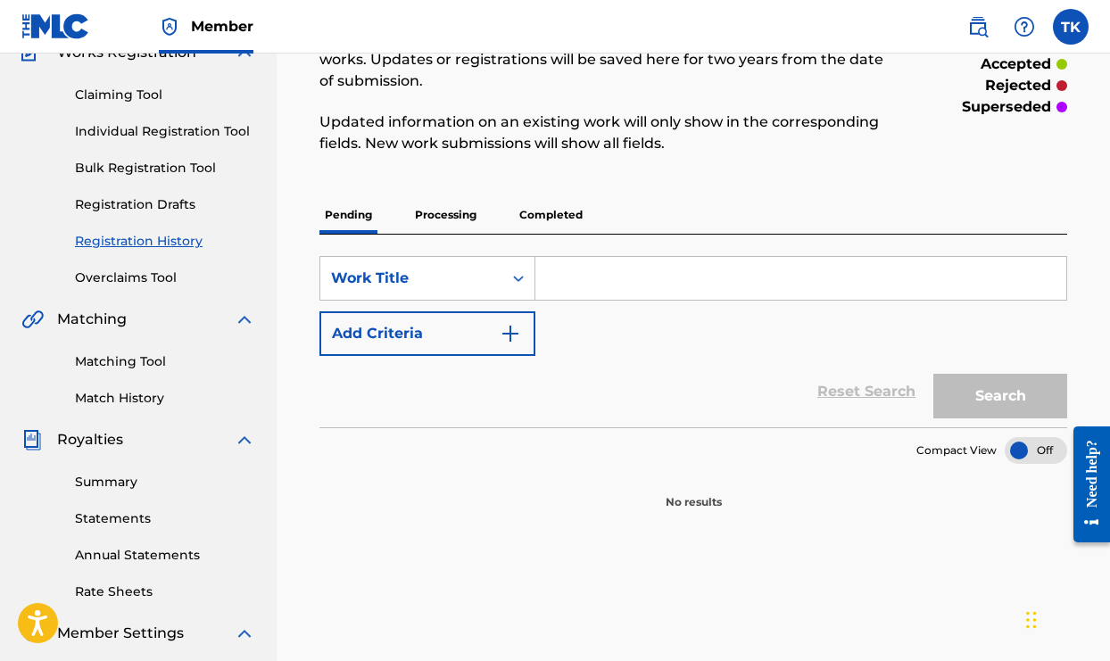
scroll to position [173, 0]
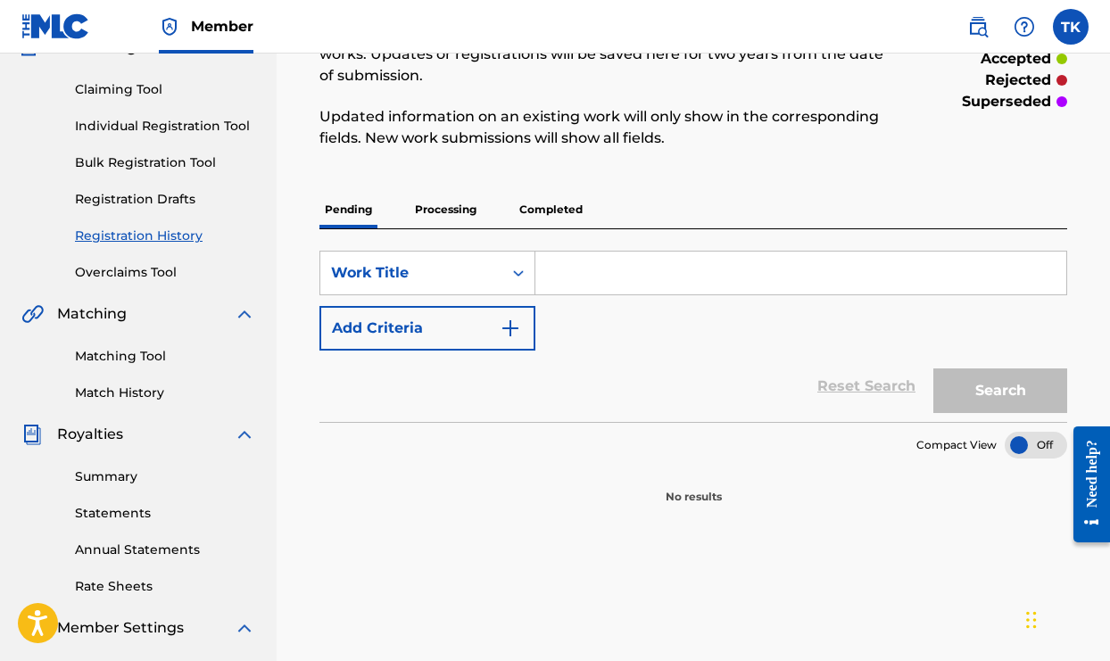
click at [449, 210] on p "Processing" at bounding box center [445, 209] width 72 height 37
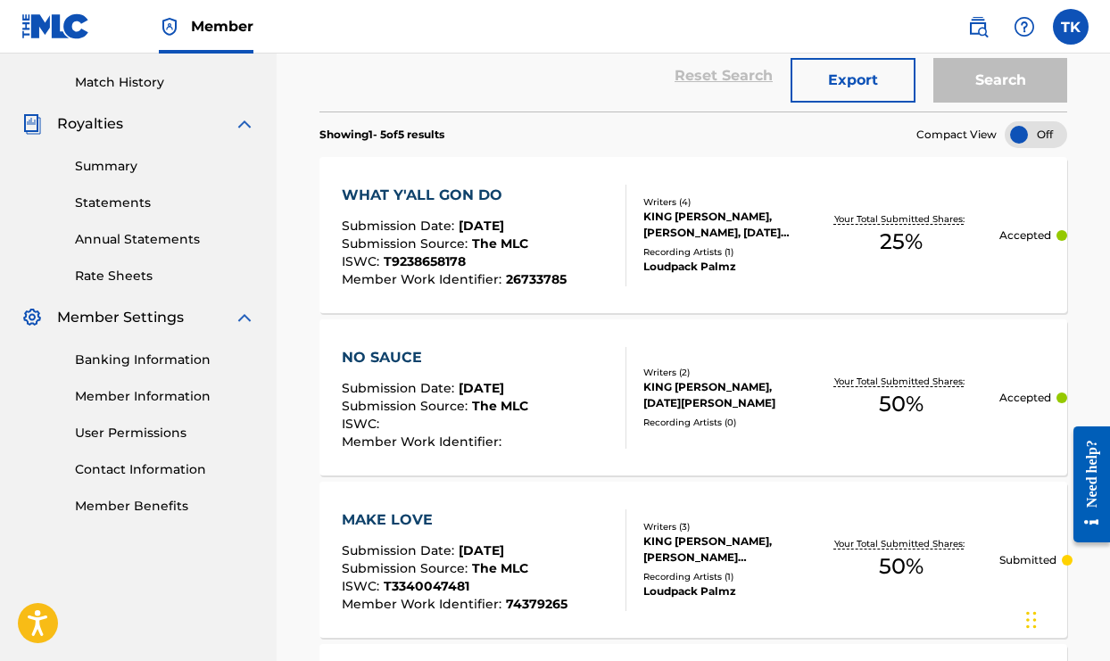
scroll to position [471, 0]
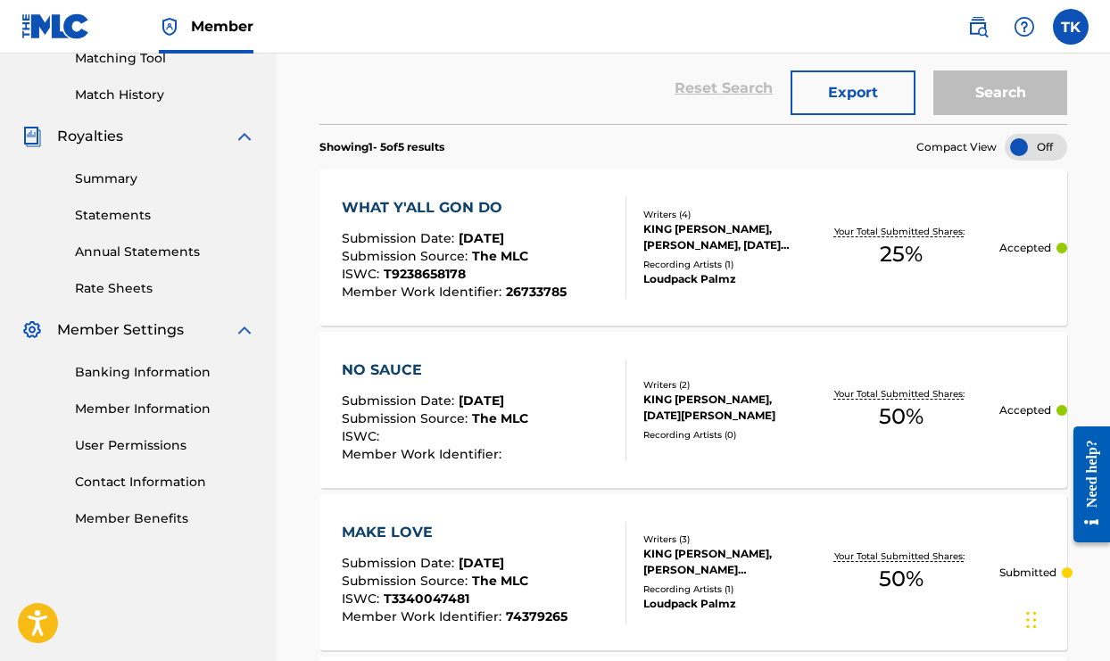
click at [657, 401] on div "KING [PERSON_NAME], [DATE][PERSON_NAME]" at bounding box center [723, 408] width 161 height 32
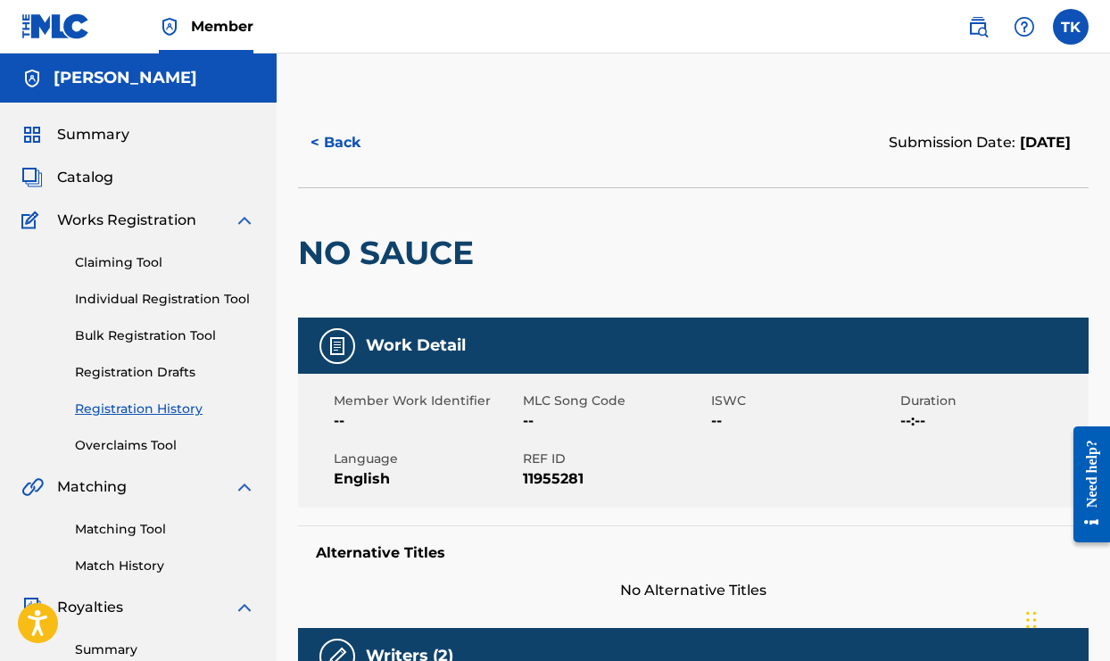
click at [326, 145] on button "< Back" at bounding box center [351, 142] width 107 height 45
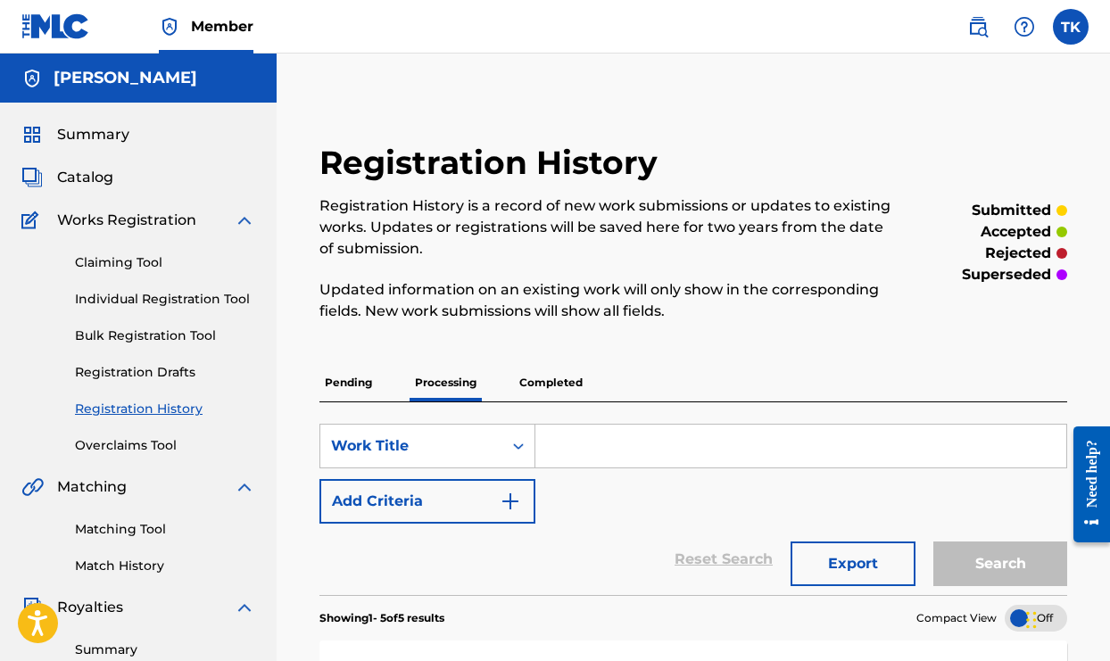
scroll to position [445, 0]
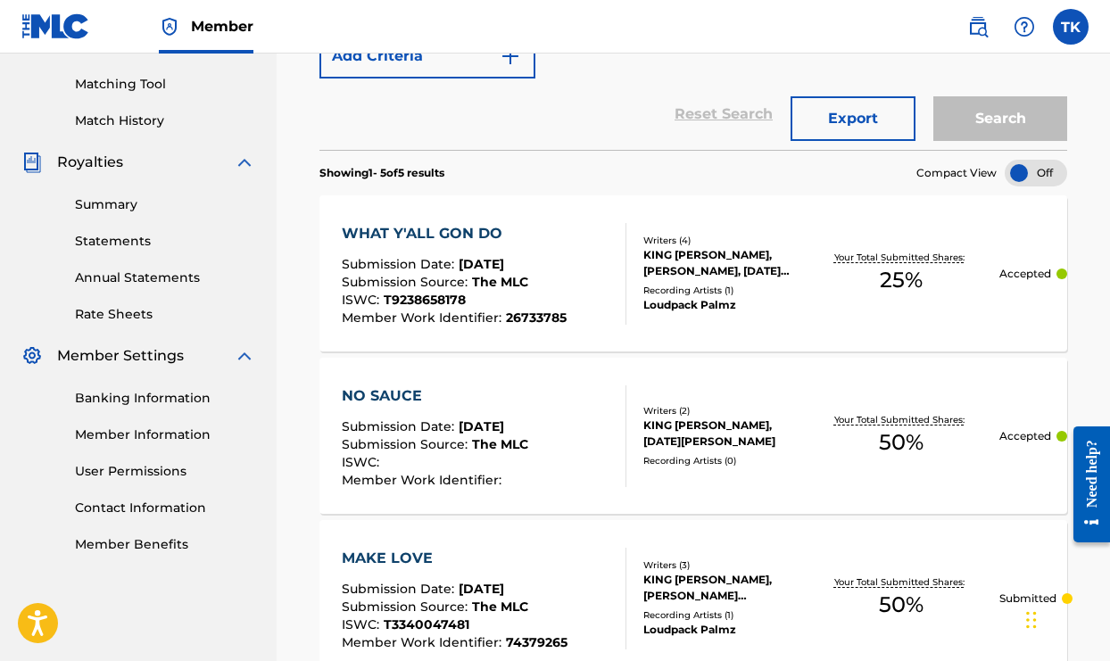
click at [673, 240] on div "Writers ( 4 )" at bounding box center [723, 240] width 161 height 13
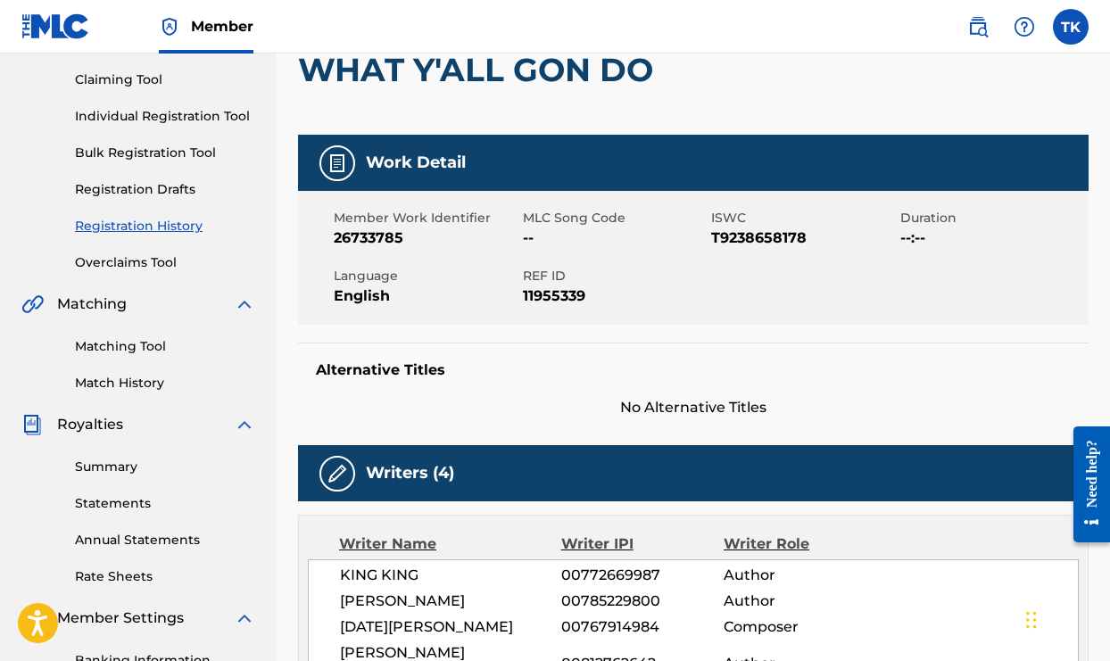
scroll to position [238, 0]
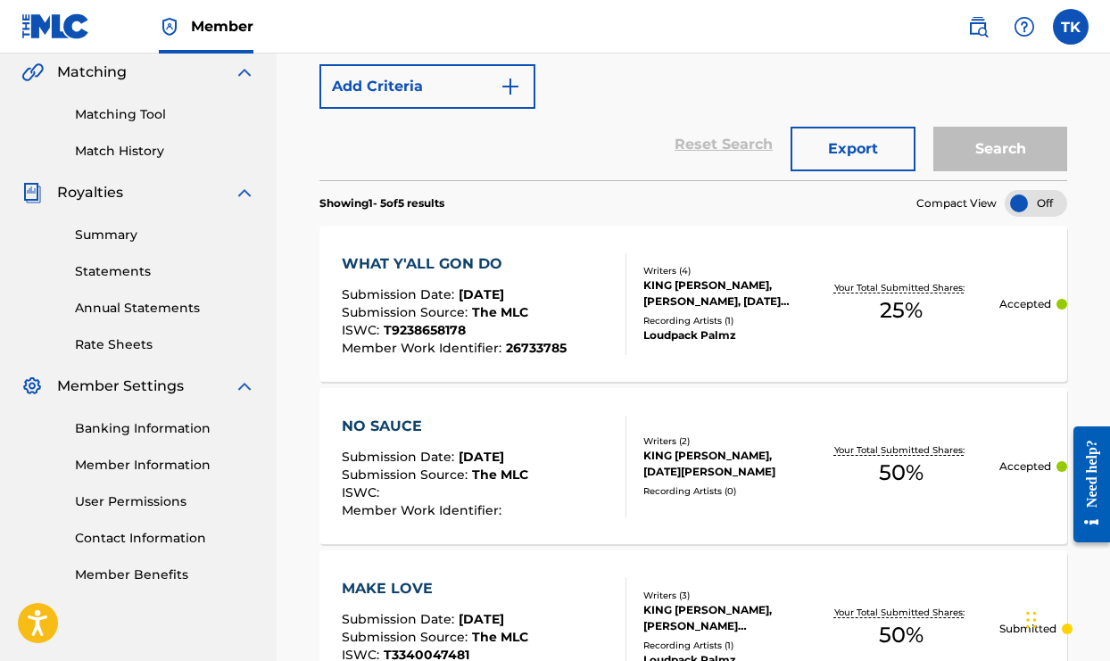
scroll to position [397, 0]
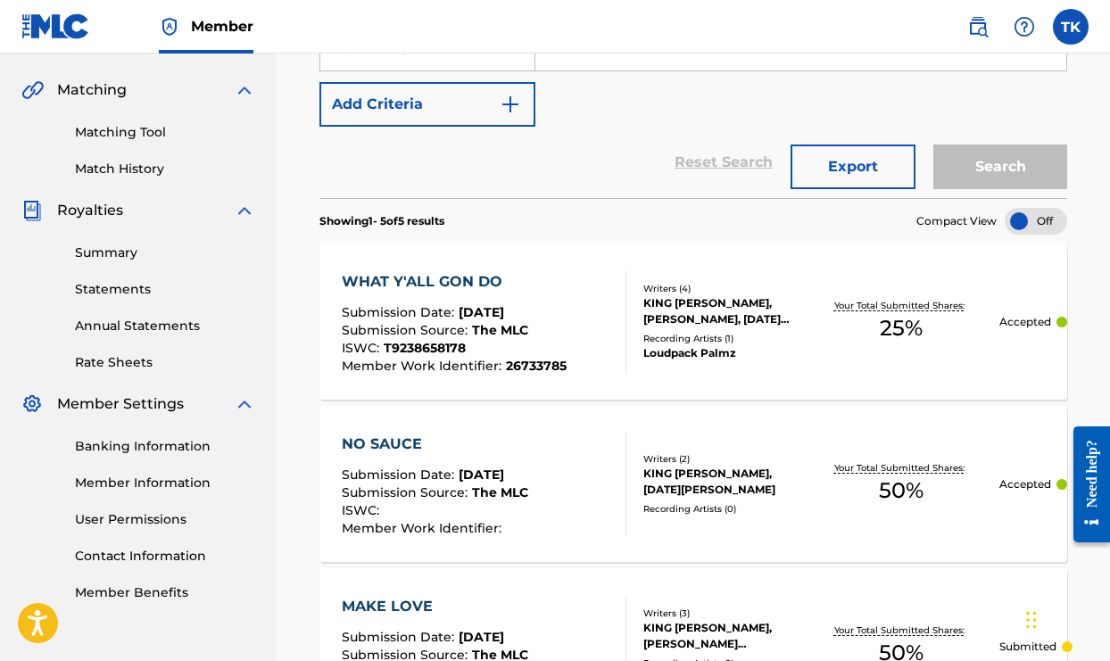
click at [133, 132] on link "Matching Tool" at bounding box center [165, 132] width 180 height 19
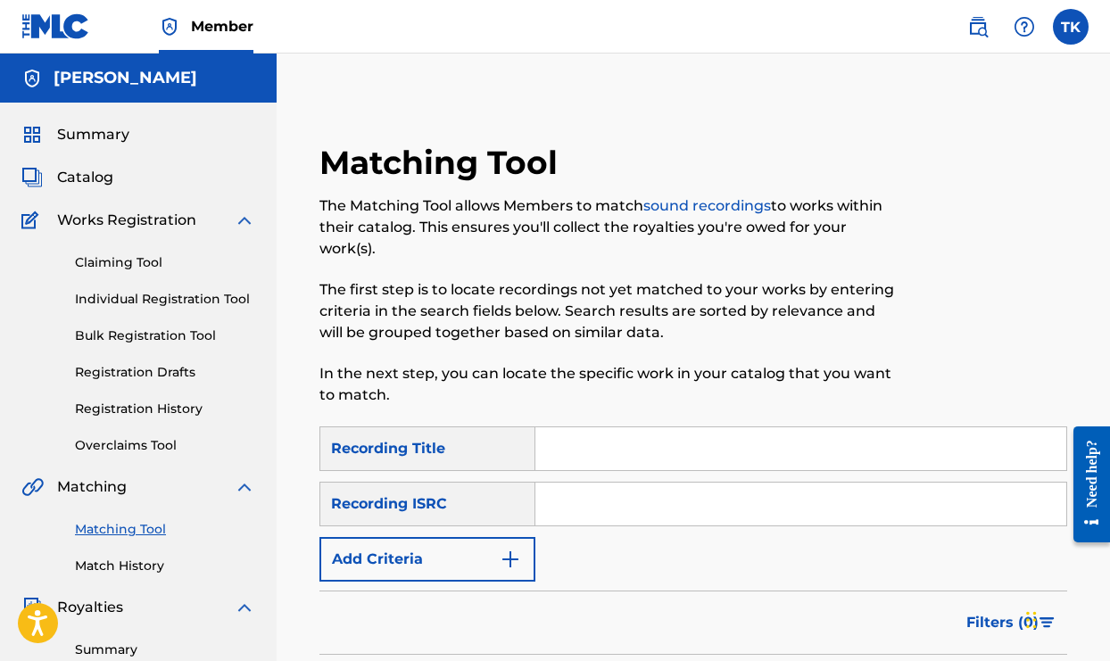
click at [514, 554] on img "Search Form" at bounding box center [510, 559] width 21 height 21
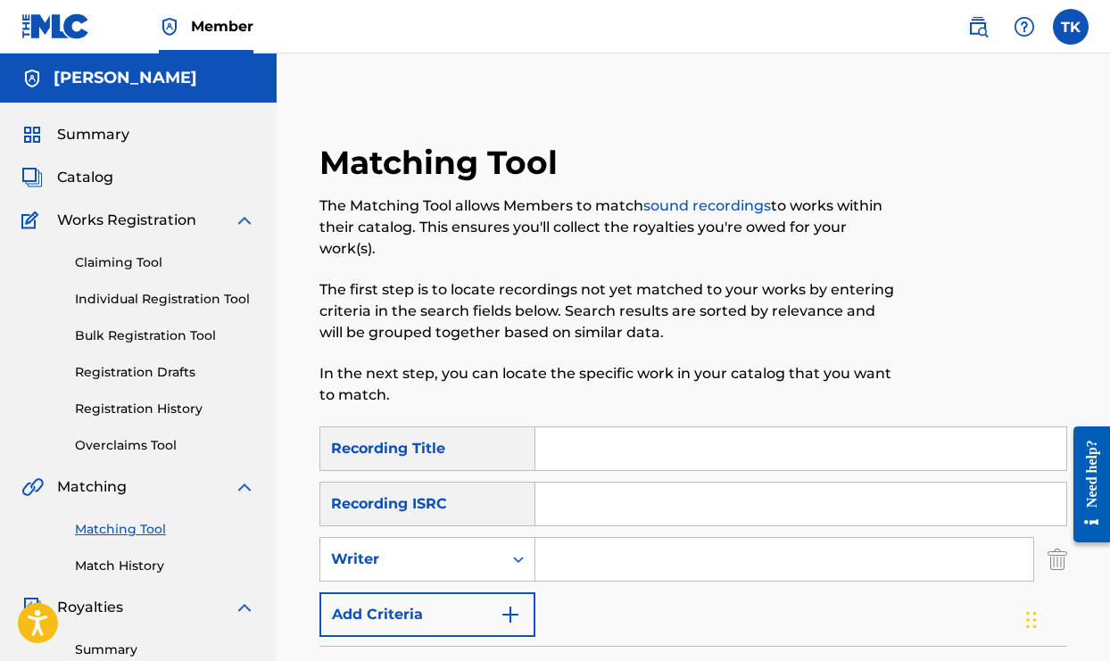
click at [578, 552] on input "Search Form" at bounding box center [784, 559] width 498 height 43
type input "King [PERSON_NAME]"
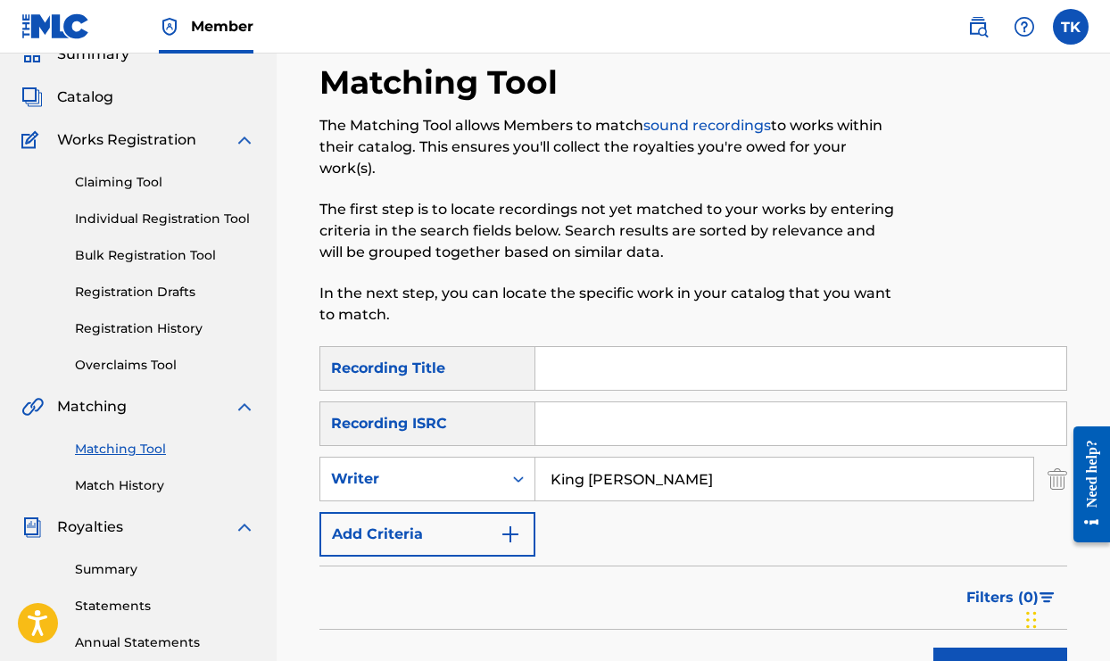
click at [799, 616] on form "SearchWithCriteria7994f1a5-79ed-4a9e-b8ea-976f2d696d1d Recording Title SearchWi…" at bounding box center [693, 523] width 748 height 355
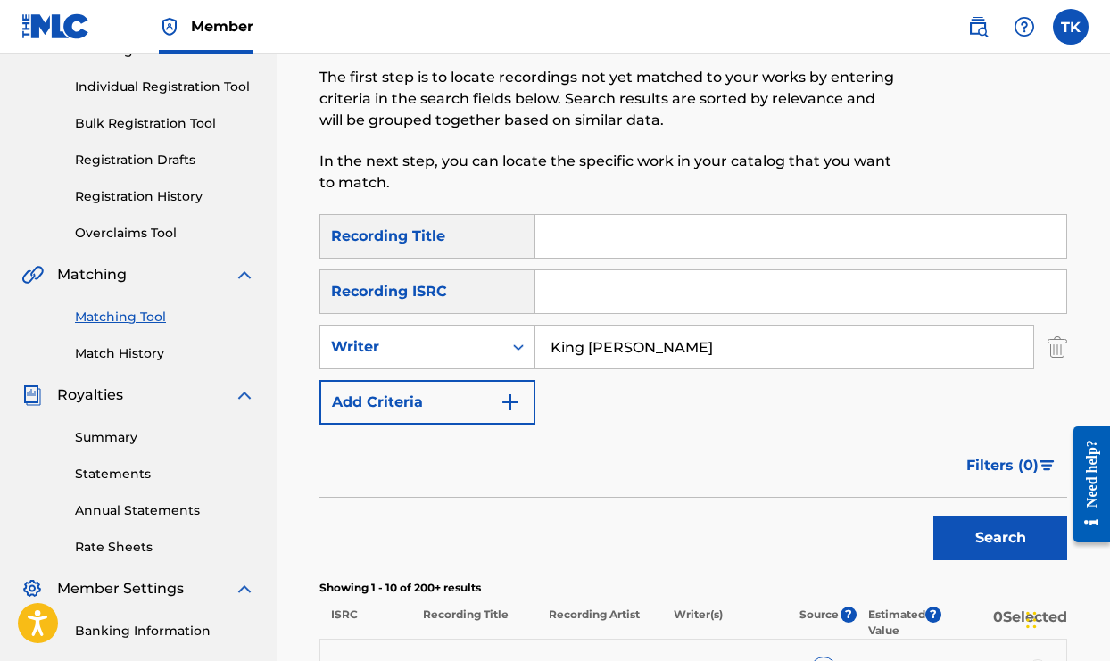
scroll to position [215, 0]
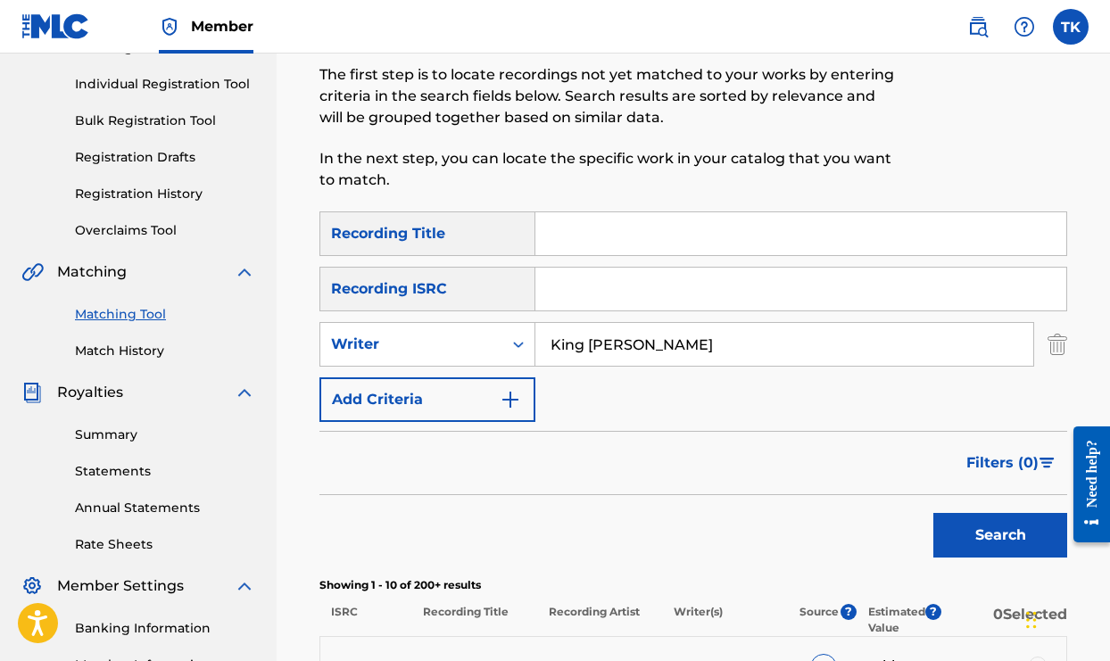
click at [967, 533] on button "Search" at bounding box center [1000, 535] width 134 height 45
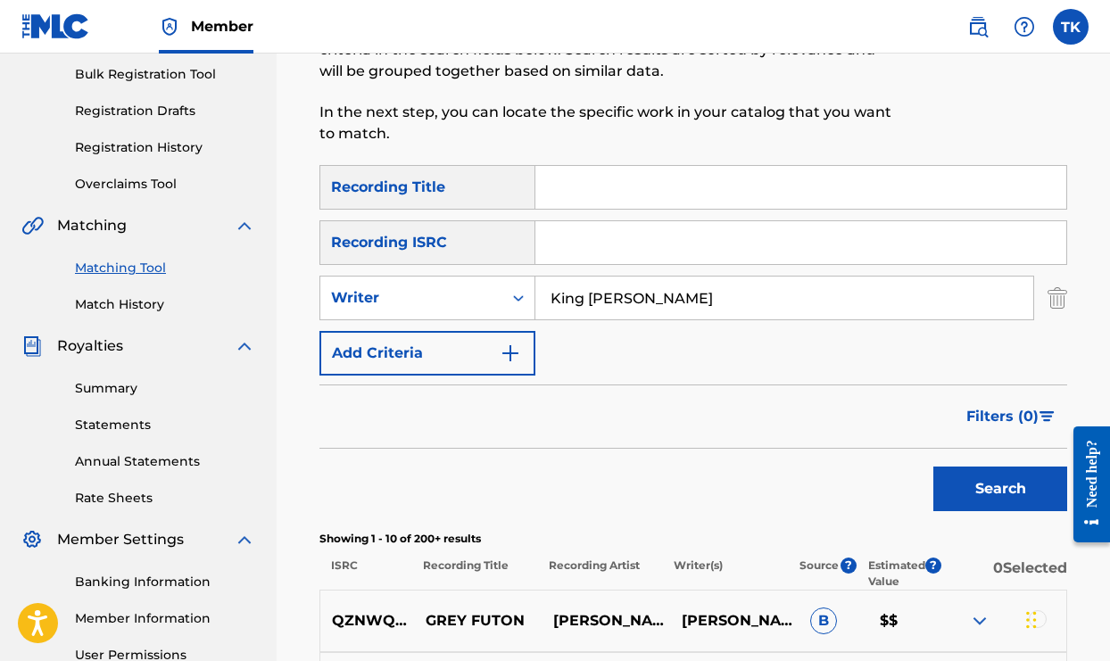
scroll to position [251, 0]
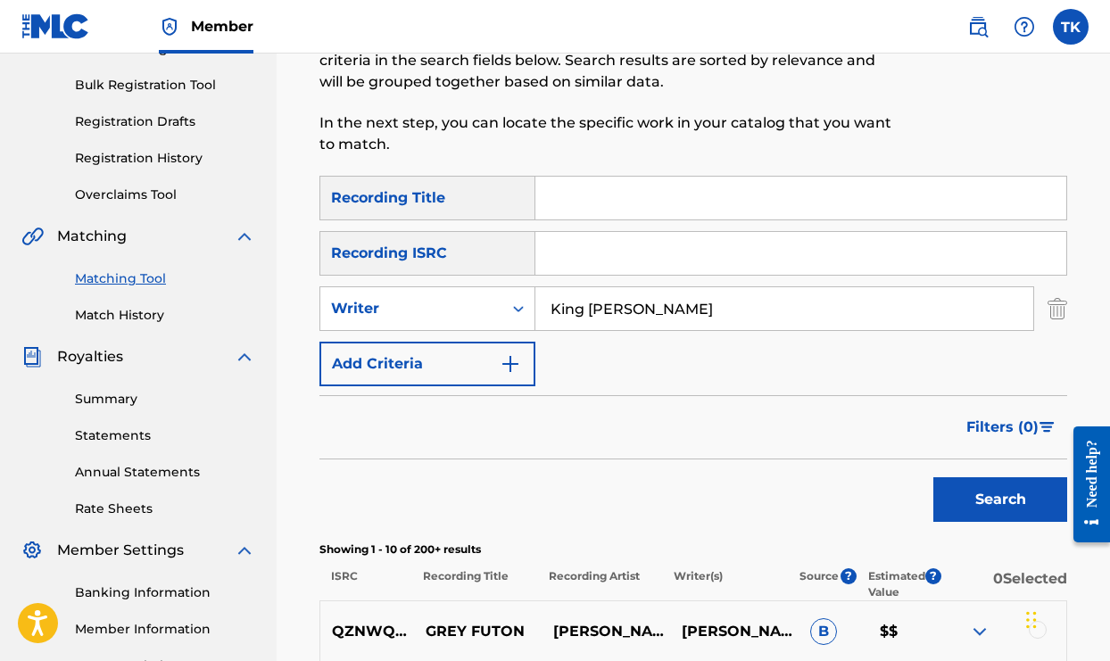
click at [516, 365] on img "Search Form" at bounding box center [510, 363] width 21 height 21
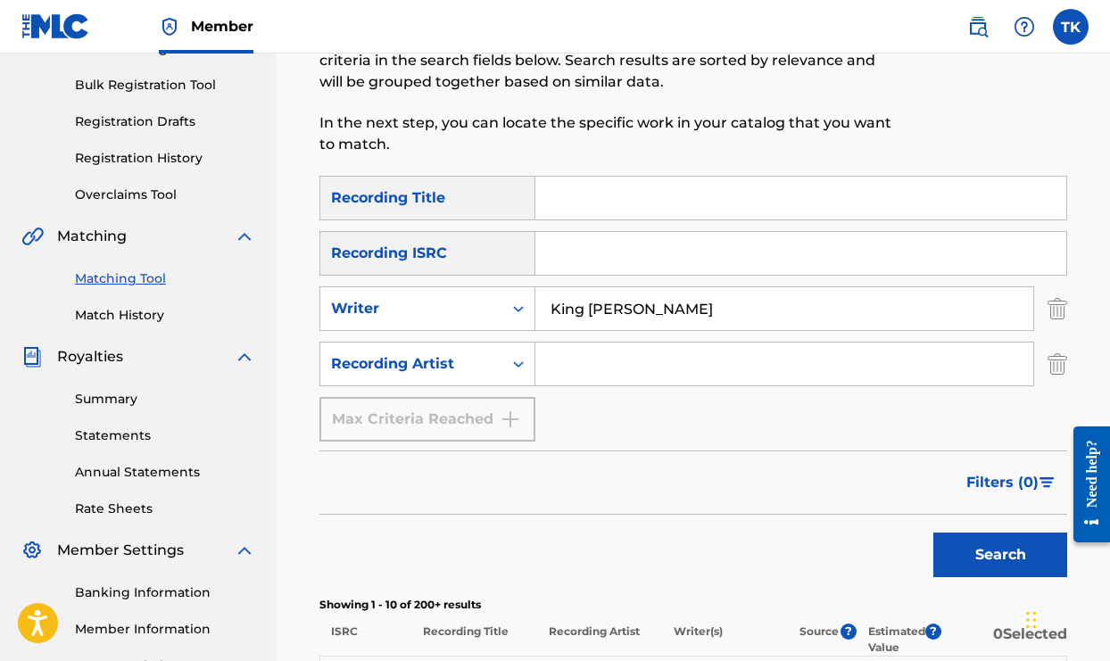
click at [566, 369] on input "Search Form" at bounding box center [784, 364] width 498 height 43
type input "Loudpack Palmz"
click at [971, 561] on button "Search" at bounding box center [1000, 555] width 134 height 45
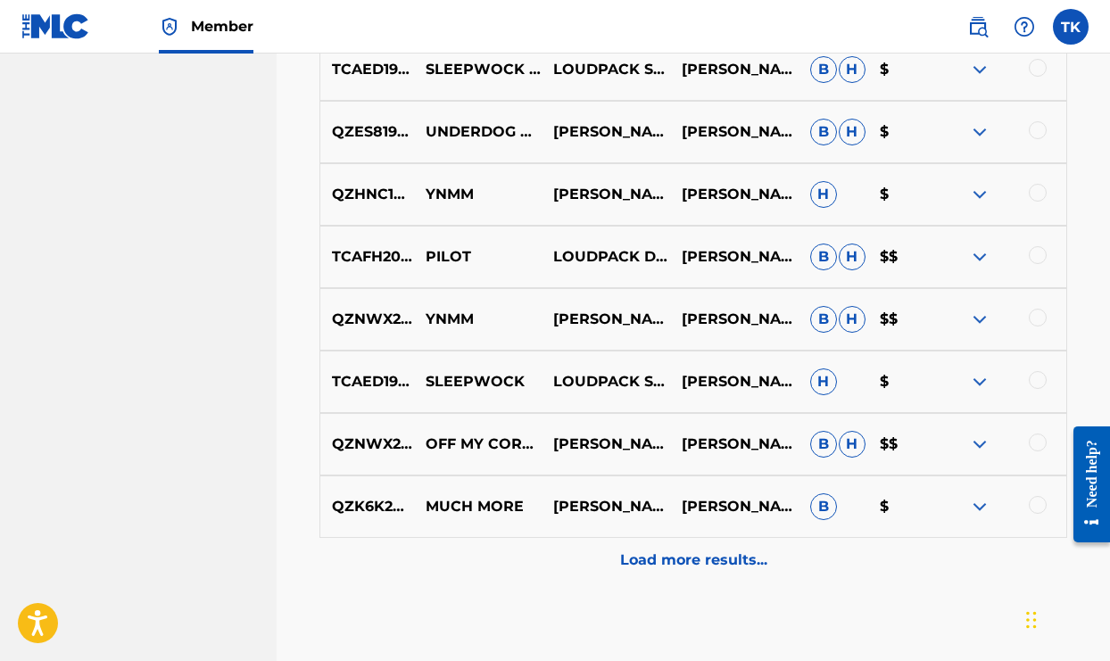
scroll to position [1014, 0]
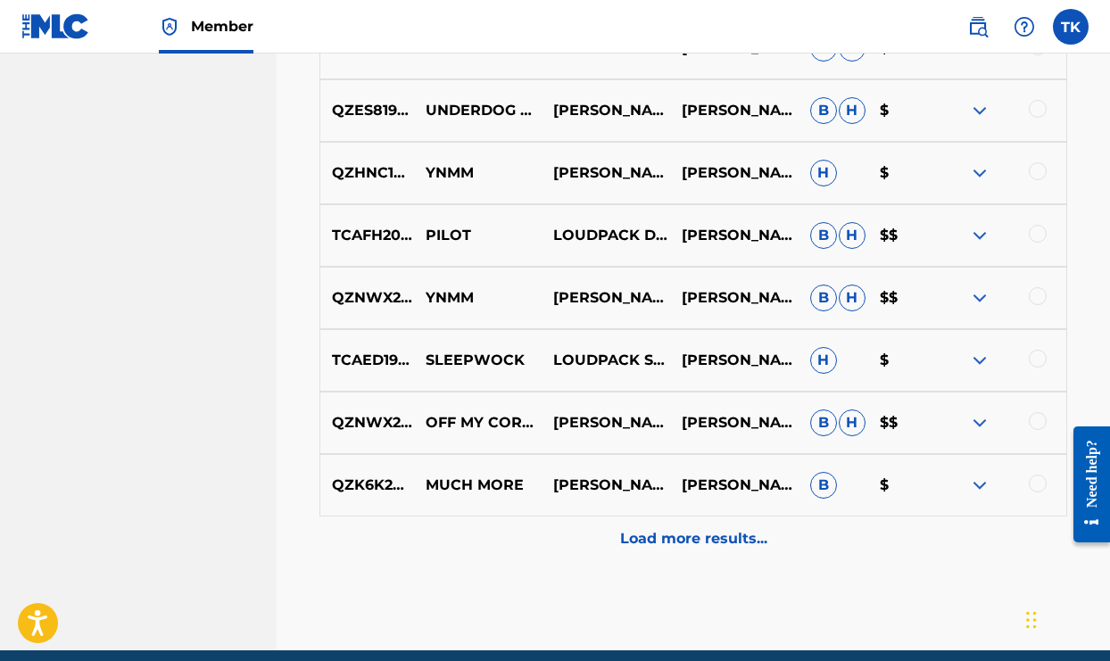
click at [708, 545] on p "Load more results..." at bounding box center [693, 538] width 147 height 21
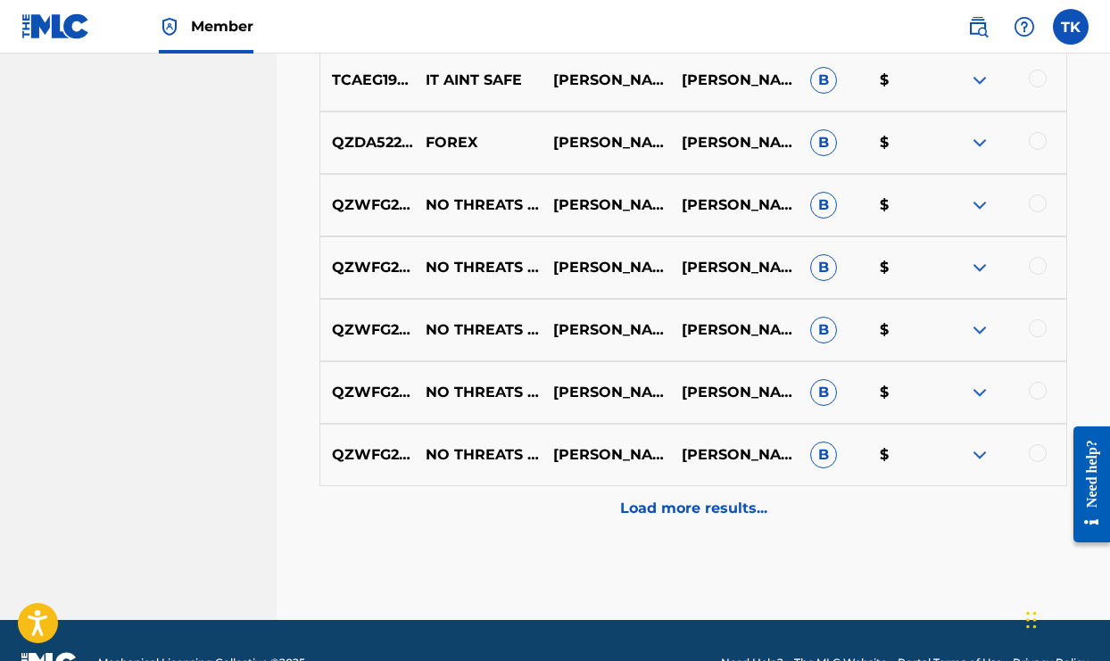
scroll to position [1682, 0]
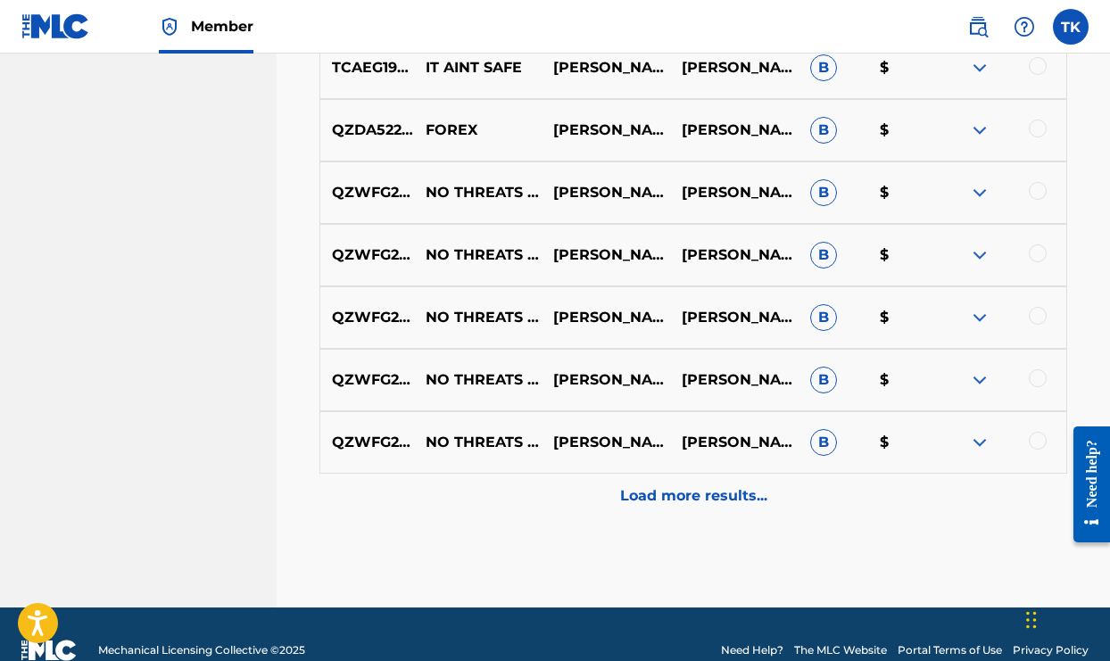
click at [657, 487] on p "Load more results..." at bounding box center [693, 495] width 147 height 21
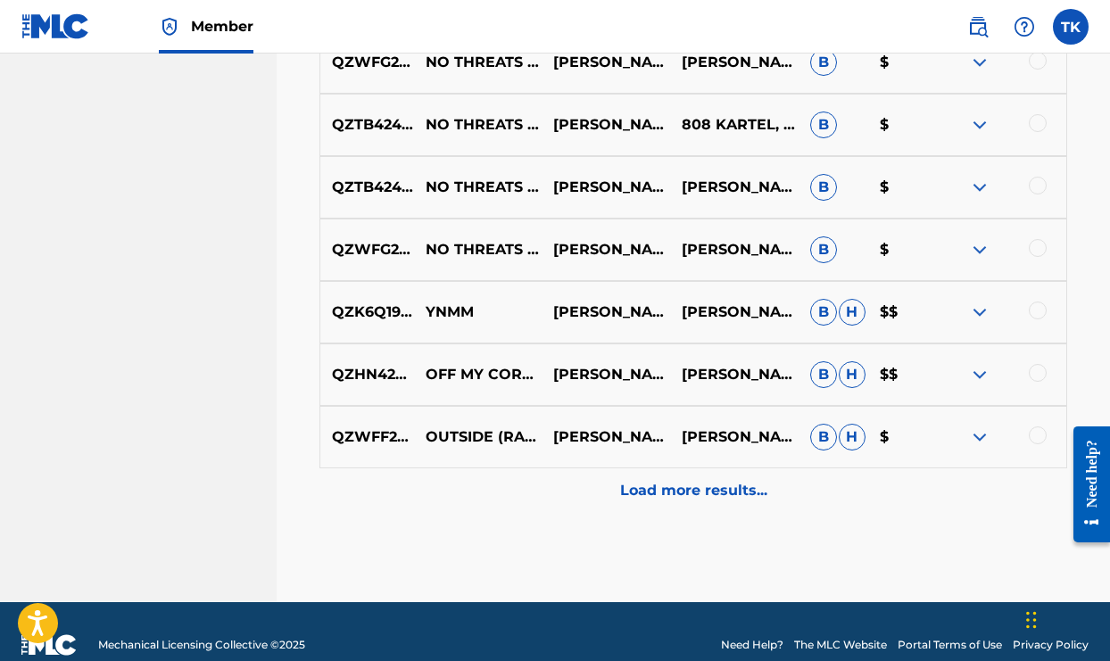
scroll to position [2342, 0]
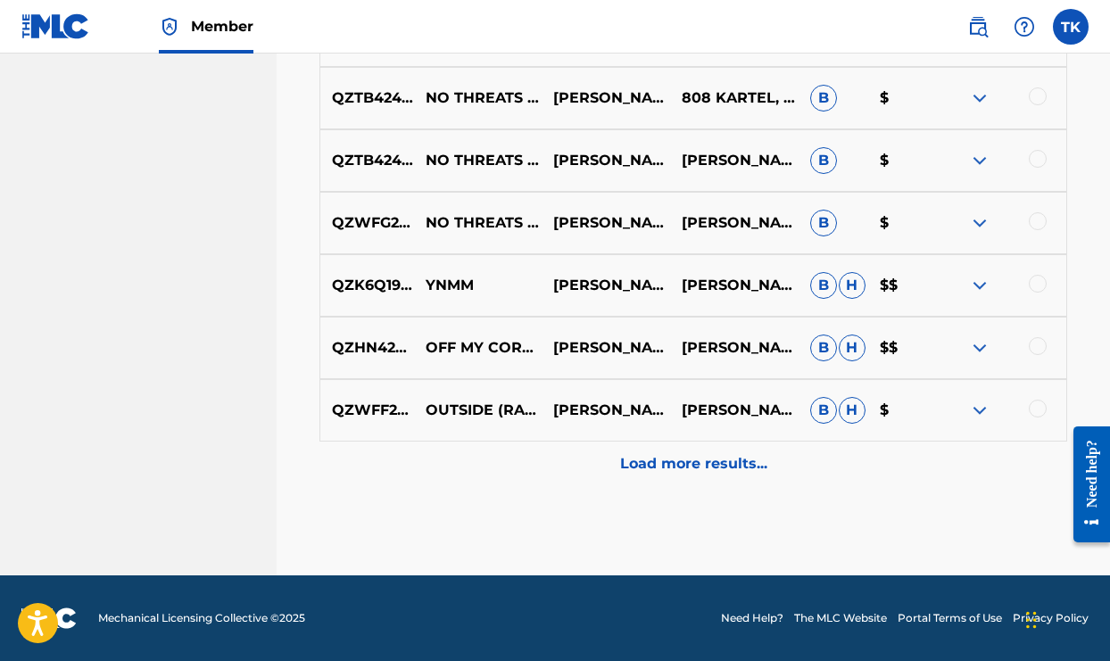
click at [640, 461] on p "Load more results..." at bounding box center [693, 463] width 147 height 21
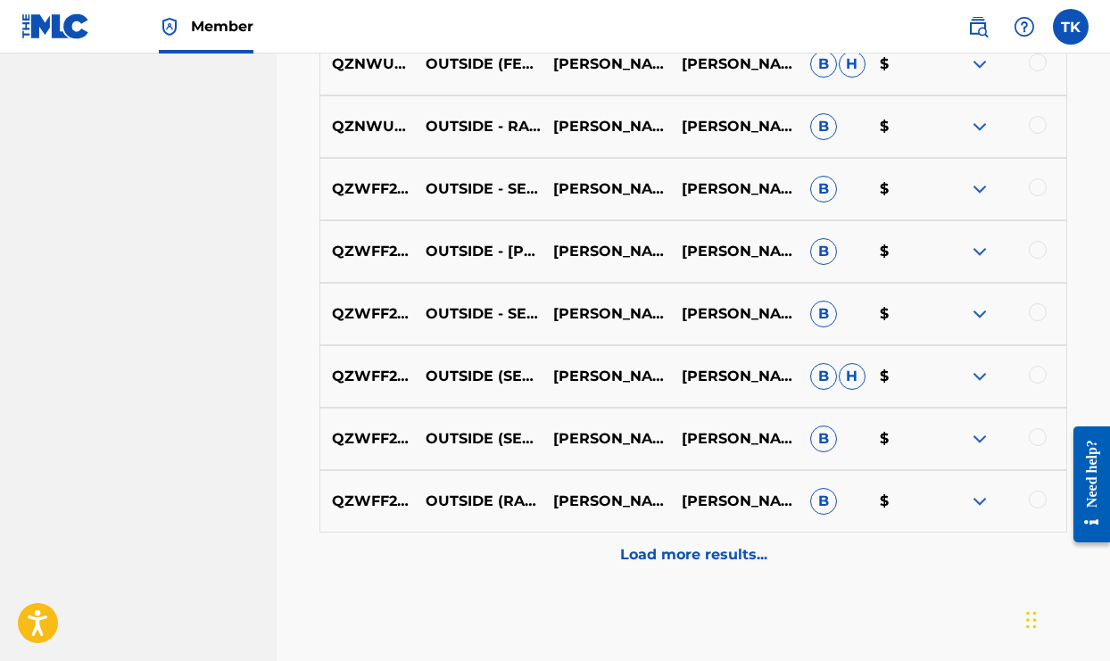
scroll to position [2896, 0]
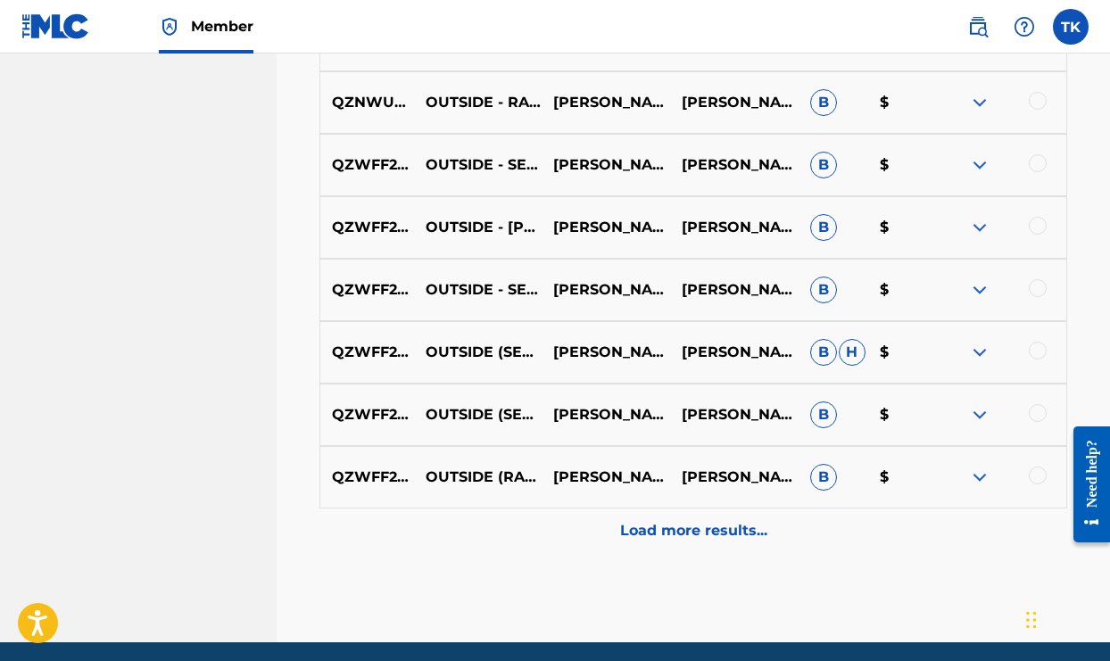
click at [761, 531] on p "Load more results..." at bounding box center [693, 530] width 147 height 21
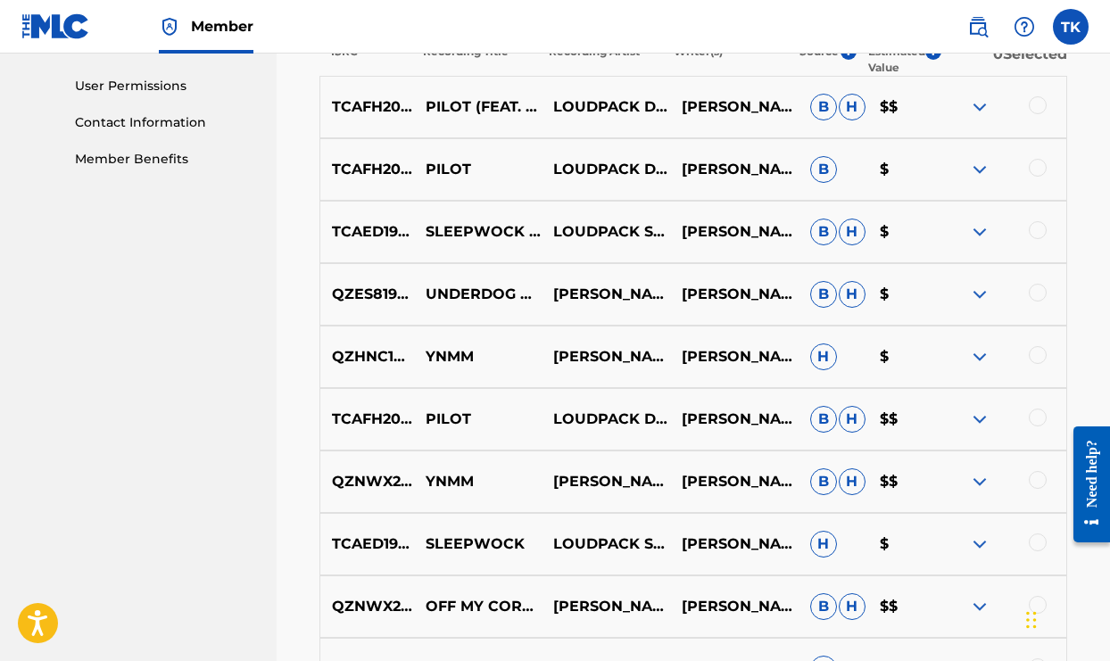
scroll to position [831, 0]
click at [1042, 289] on div at bounding box center [1038, 292] width 18 height 18
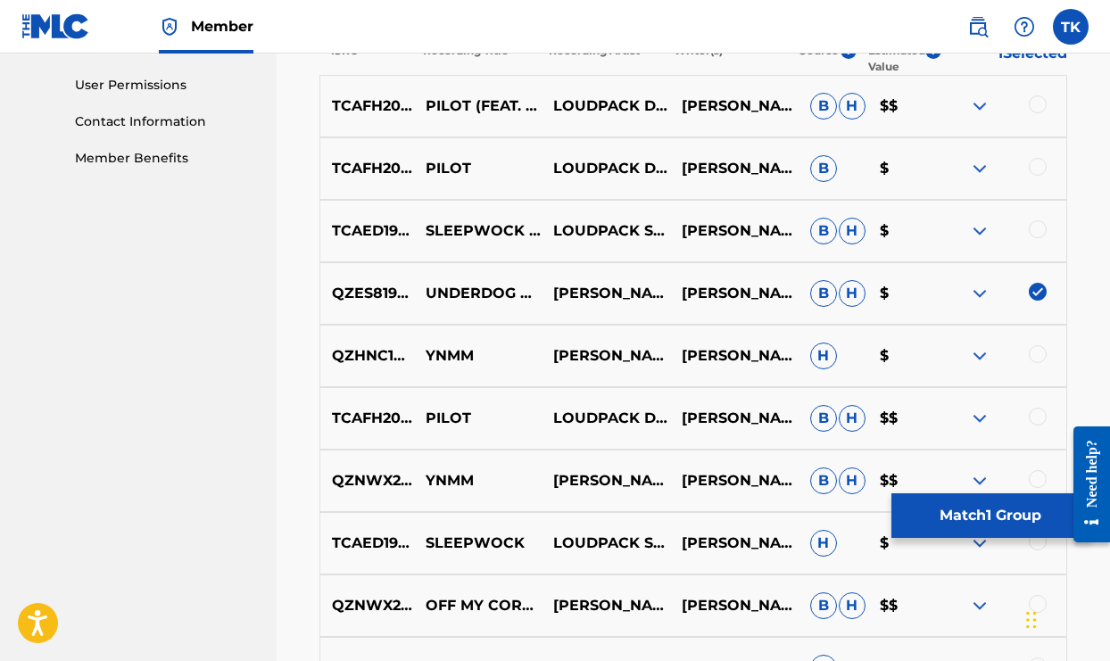
click at [940, 525] on button "Match 1 Group" at bounding box center [989, 515] width 197 height 45
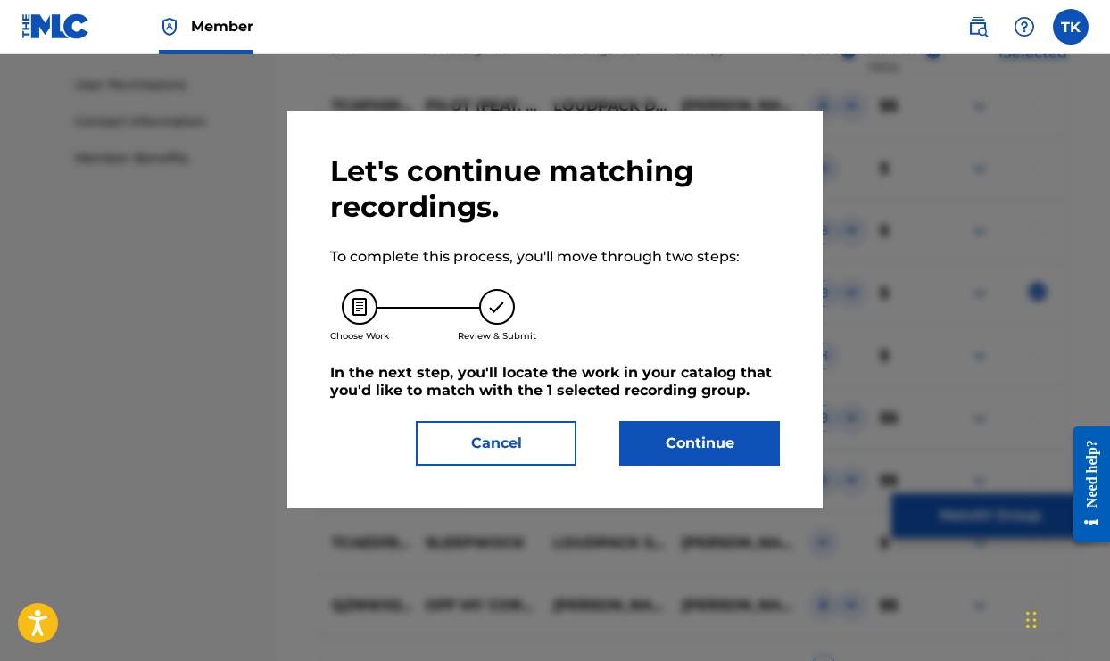
click at [707, 459] on button "Continue" at bounding box center [699, 443] width 161 height 45
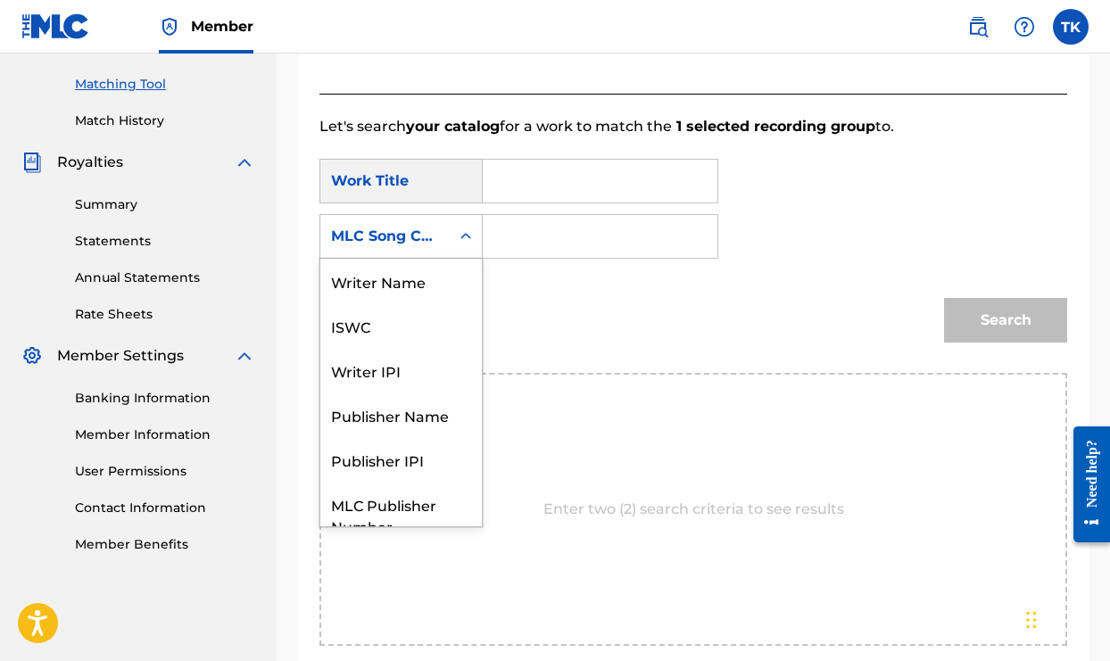
click at [459, 236] on icon "Search Form" at bounding box center [466, 236] width 18 height 18
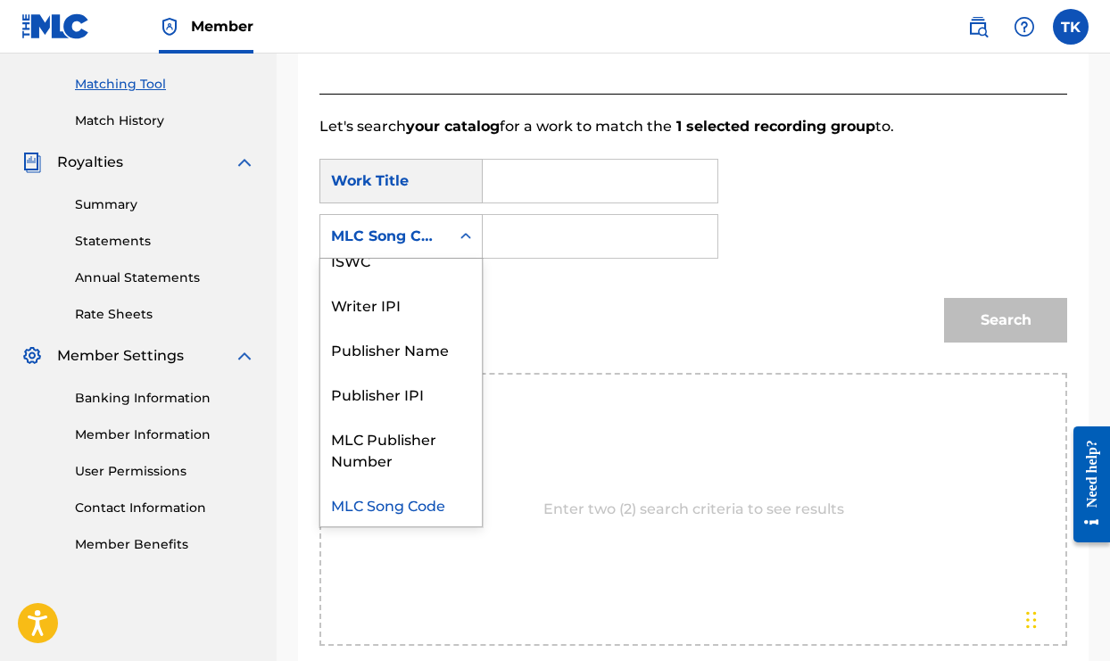
scroll to position [0, 0]
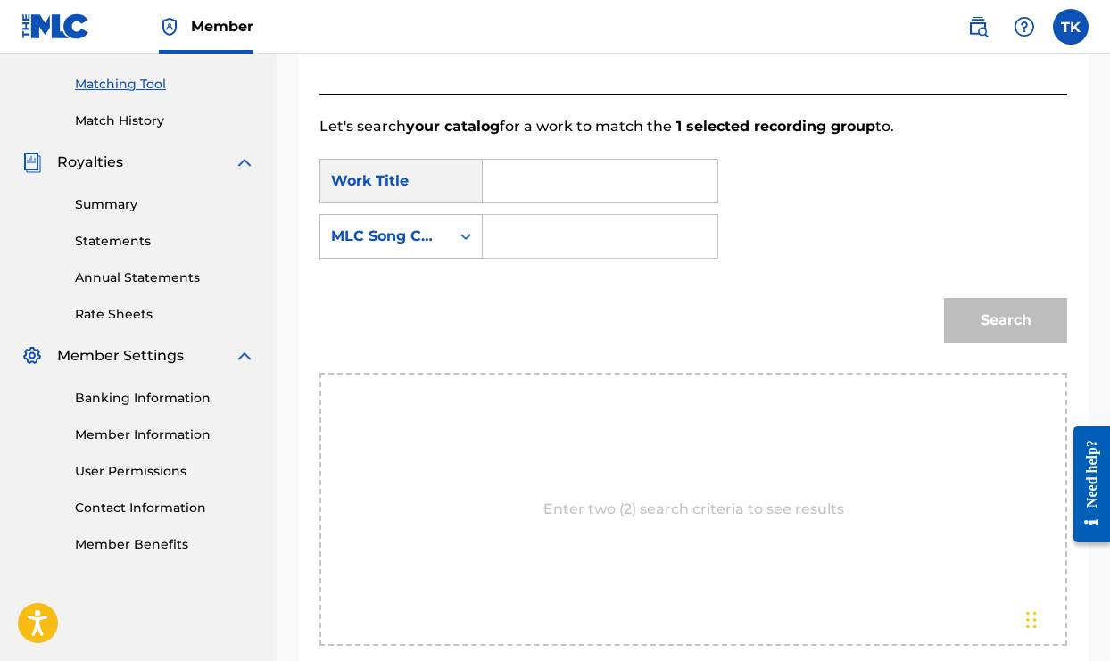
click at [524, 232] on input "Search Form" at bounding box center [600, 236] width 204 height 43
type input "[PERSON_NAME]"
click at [661, 193] on input "Search Form" at bounding box center [600, 181] width 204 height 43
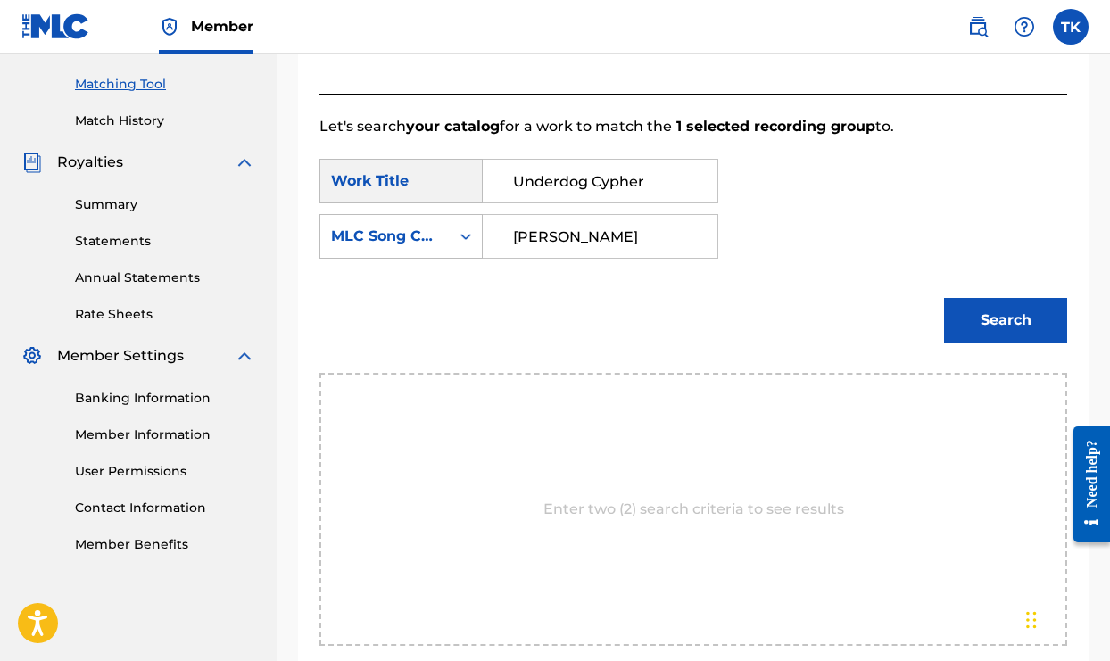
type input "Underdog Cypher"
click at [1030, 314] on button "Search" at bounding box center [1005, 320] width 123 height 45
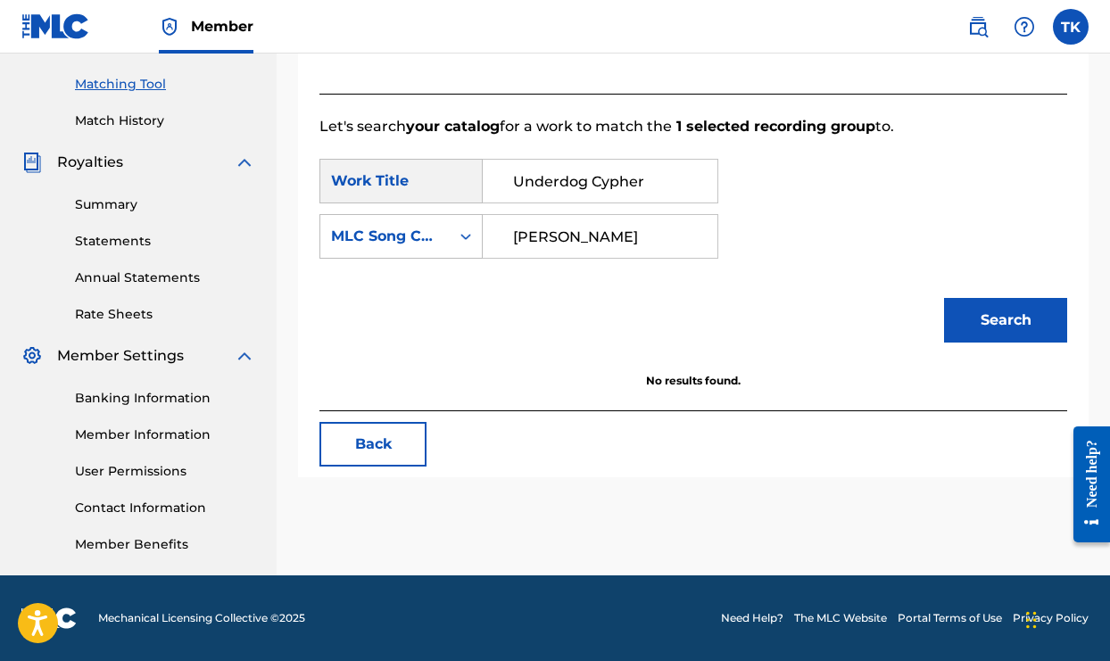
click at [683, 235] on input "[PERSON_NAME]" at bounding box center [600, 236] width 204 height 43
type input "T"
type input "Loudpack Palmz"
click at [978, 338] on button "Search" at bounding box center [1005, 320] width 123 height 45
click at [688, 178] on input "Underdog Cypher" at bounding box center [600, 181] width 204 height 43
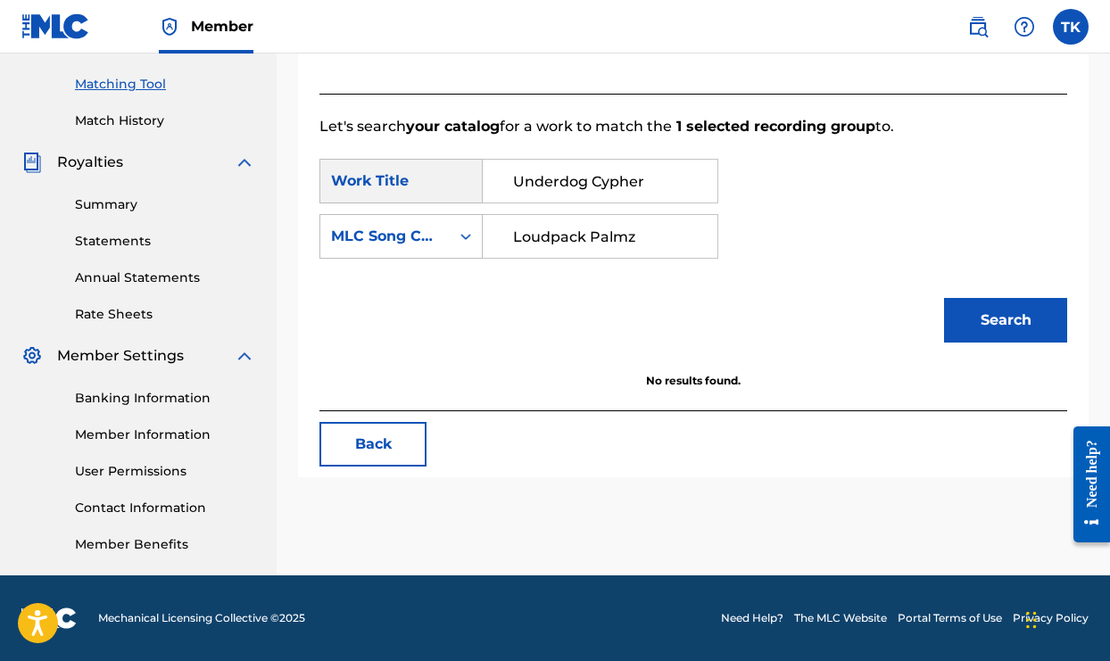
click at [381, 182] on div "Work Title" at bounding box center [400, 181] width 163 height 45
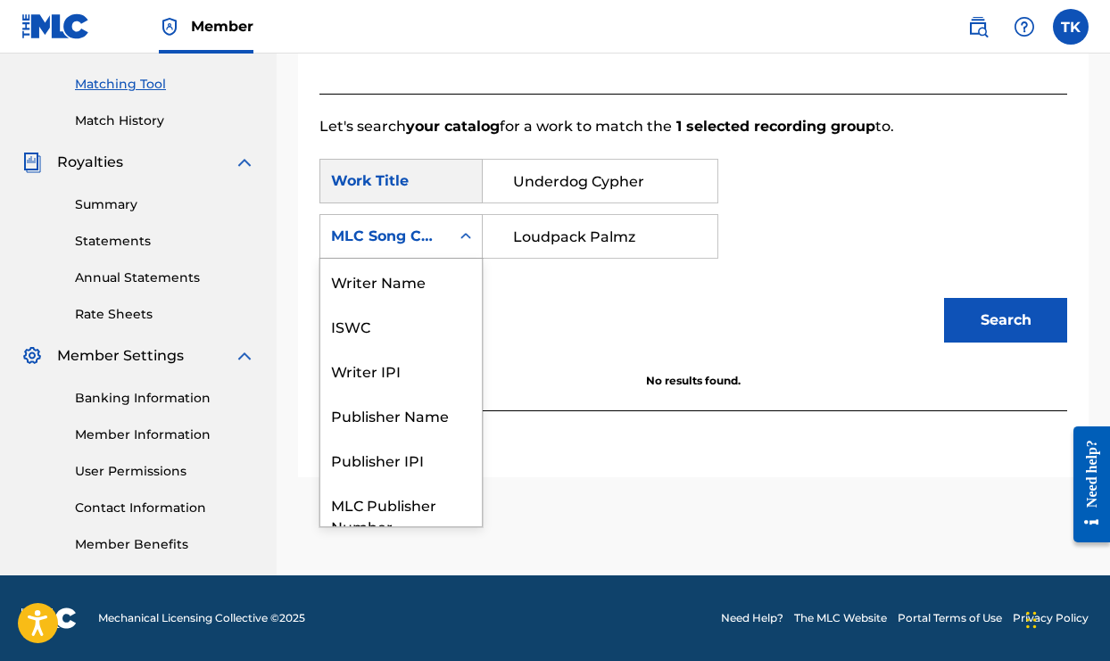
click at [439, 230] on div "MLC Song Code" at bounding box center [384, 236] width 129 height 34
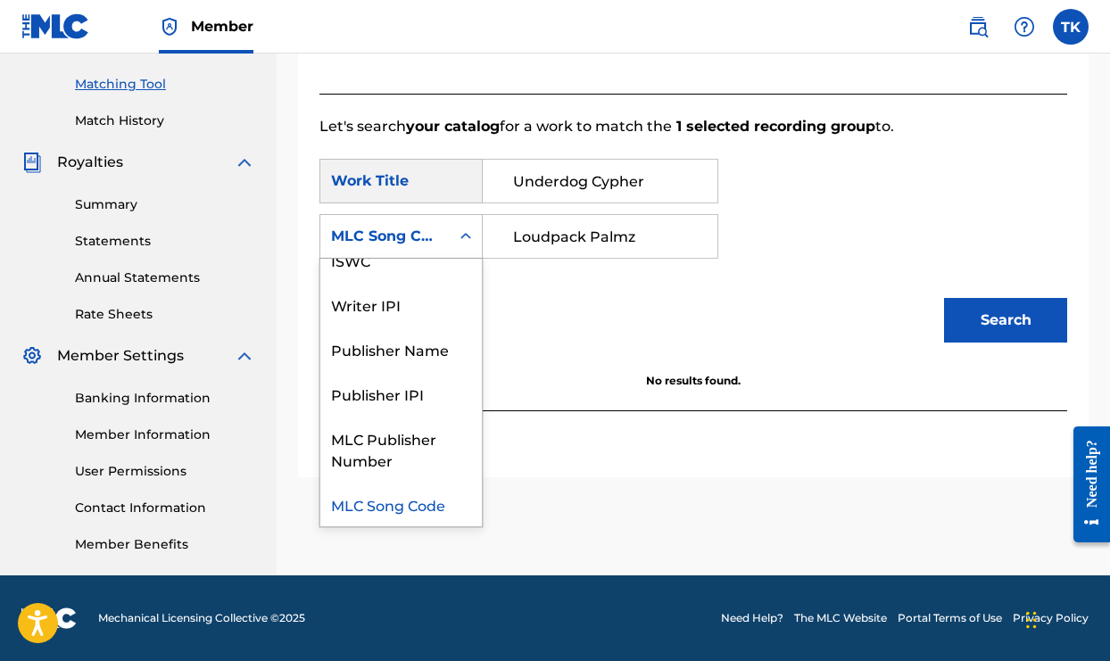
click at [643, 381] on p "No results found." at bounding box center [693, 381] width 748 height 16
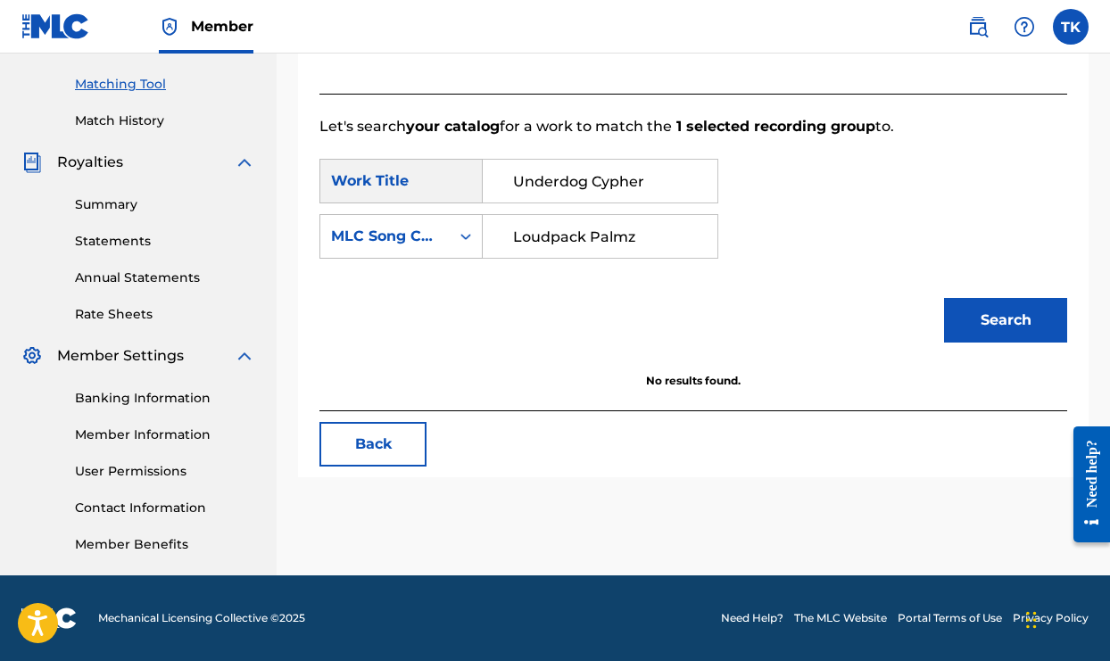
click at [125, 206] on link "Summary" at bounding box center [165, 204] width 180 height 19
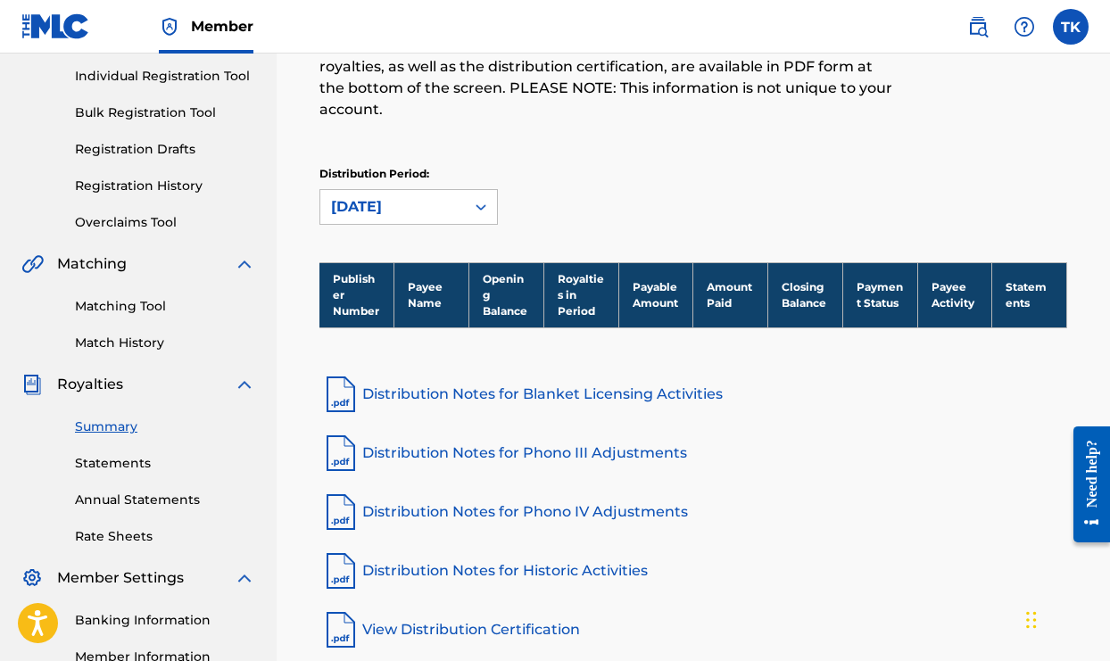
scroll to position [255, 0]
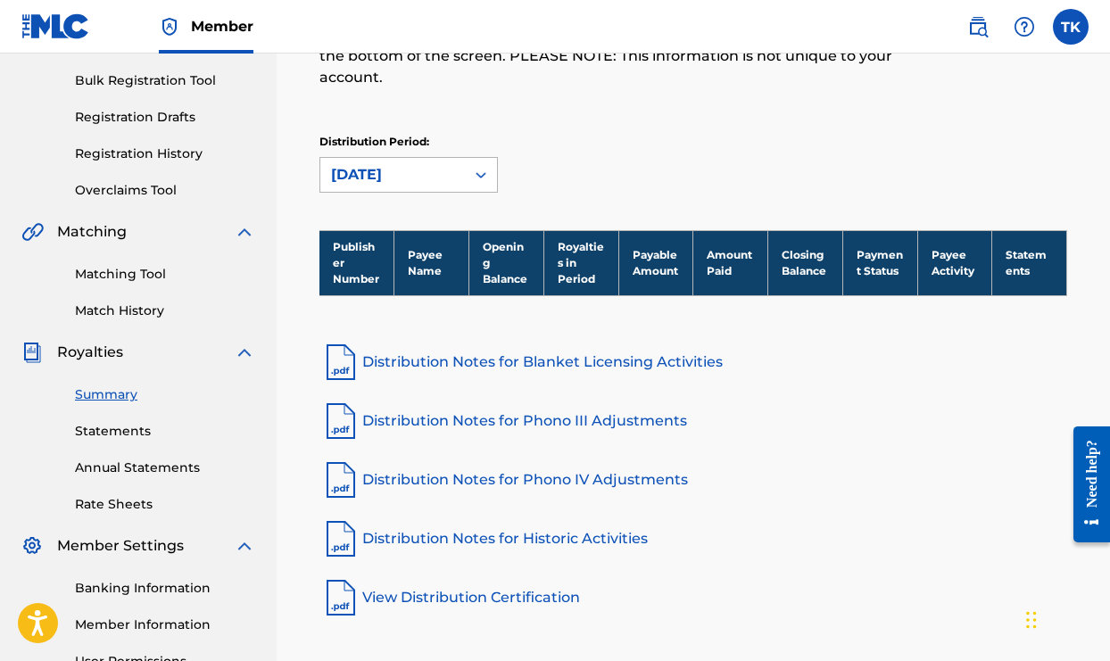
click at [428, 166] on div "[DATE]" at bounding box center [392, 174] width 123 height 21
click at [103, 505] on link "Rate Sheets" at bounding box center [165, 504] width 180 height 19
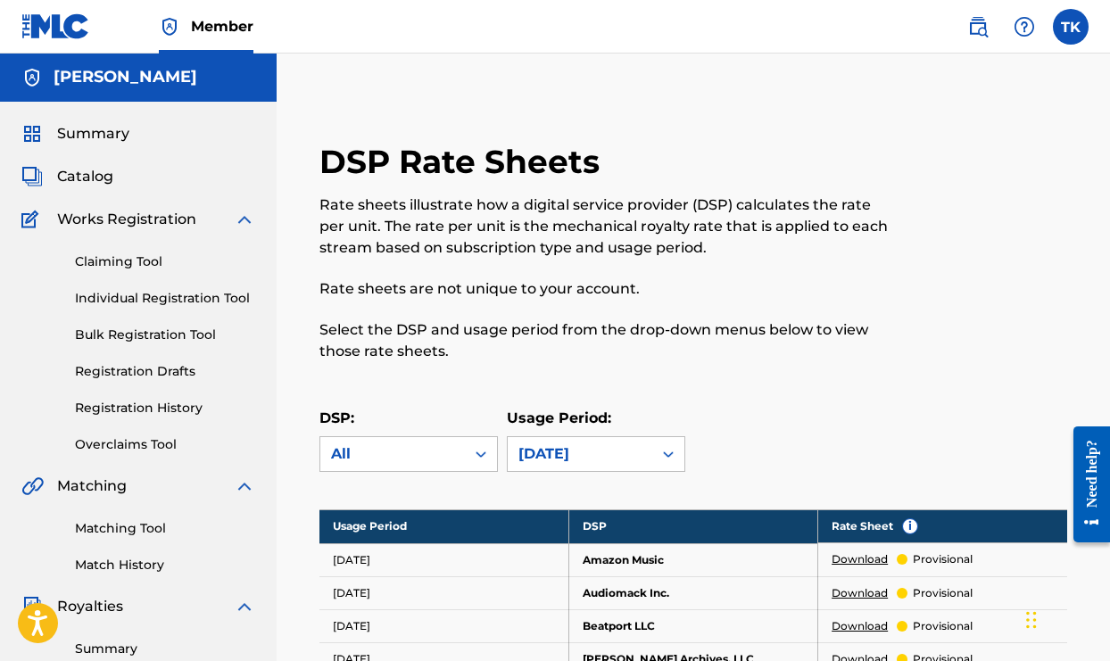
scroll to position [-1, 0]
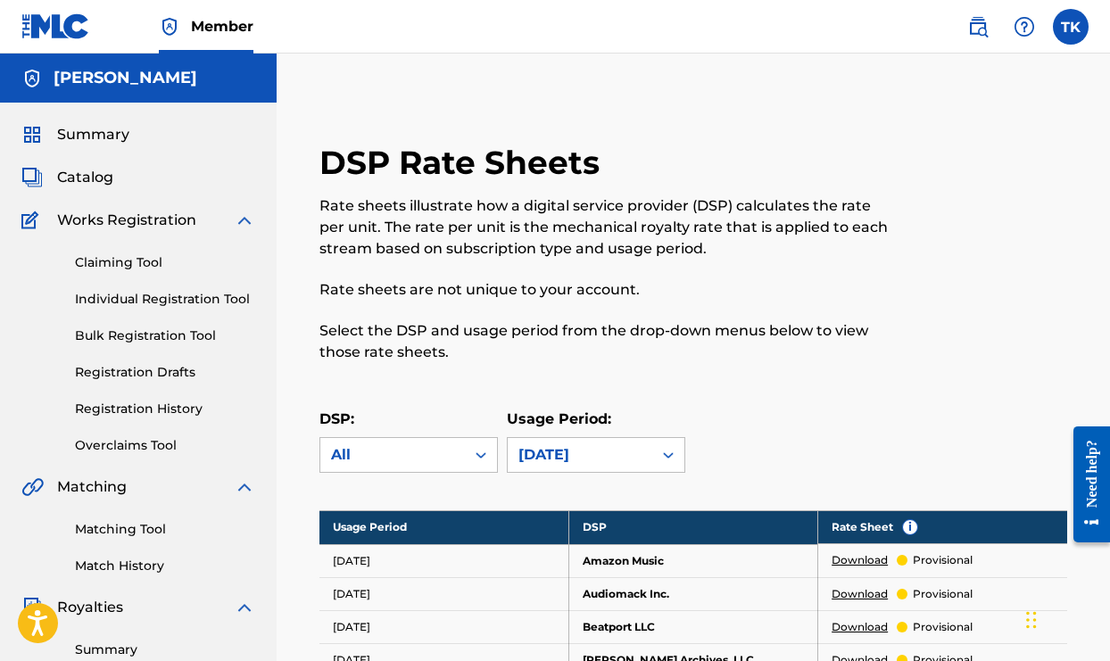
click at [153, 408] on link "Registration History" at bounding box center [165, 409] width 180 height 19
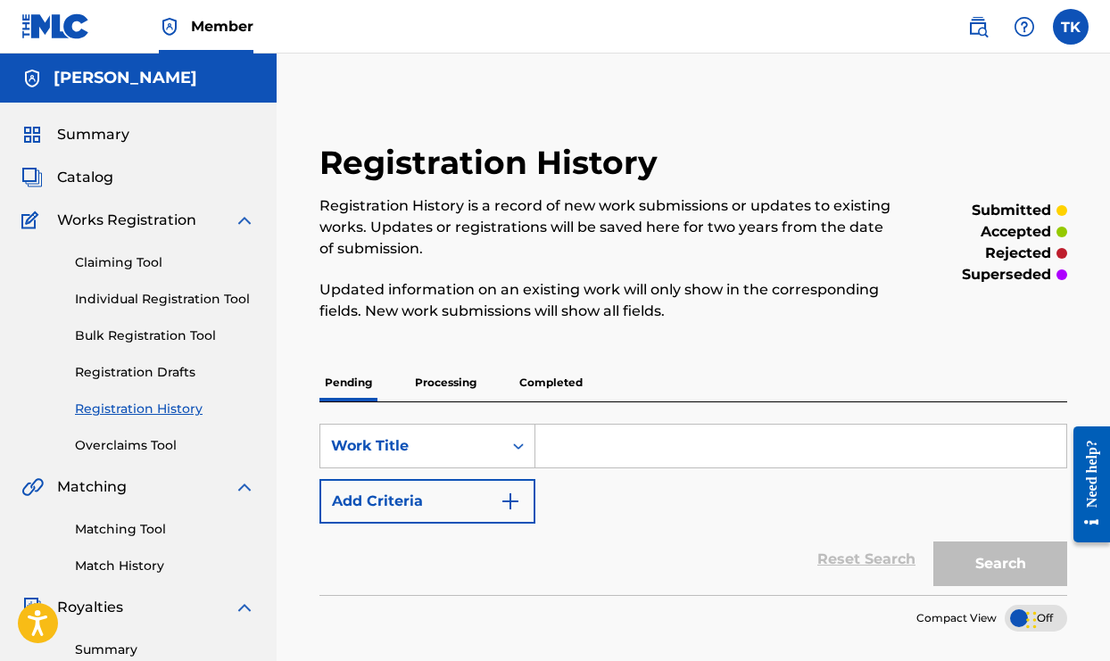
click at [540, 379] on p "Completed" at bounding box center [551, 382] width 74 height 37
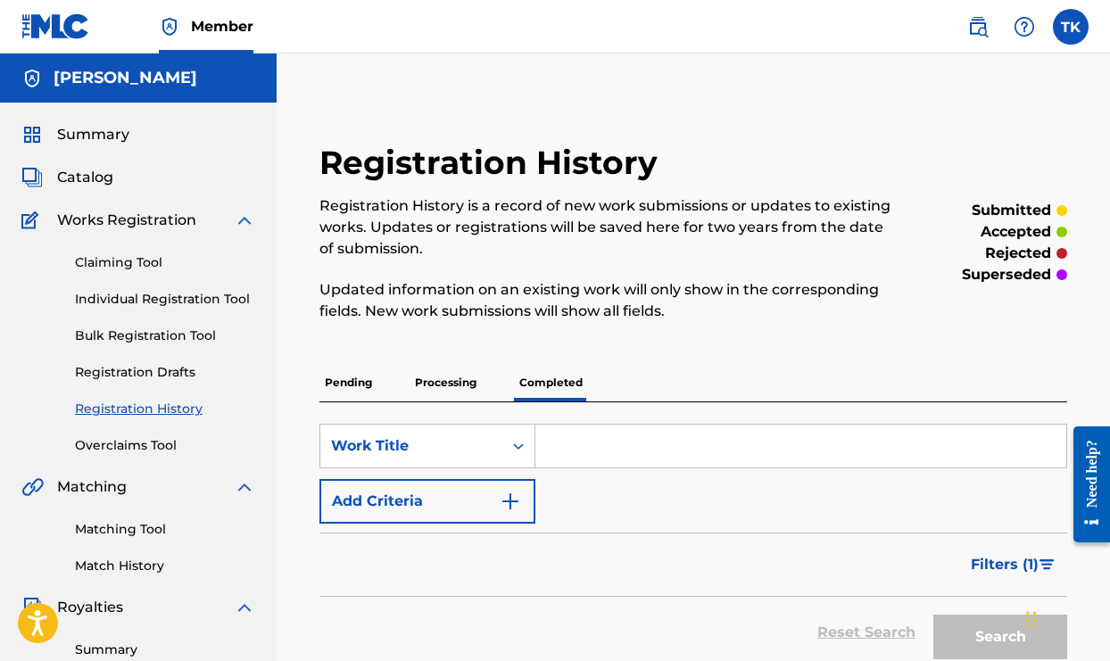
click at [652, 488] on div "SearchWithCriteriae2ee3509-4fd0-4c21-8bee-bc7ca5bc6d8a Work Title Add Criteria" at bounding box center [693, 474] width 748 height 100
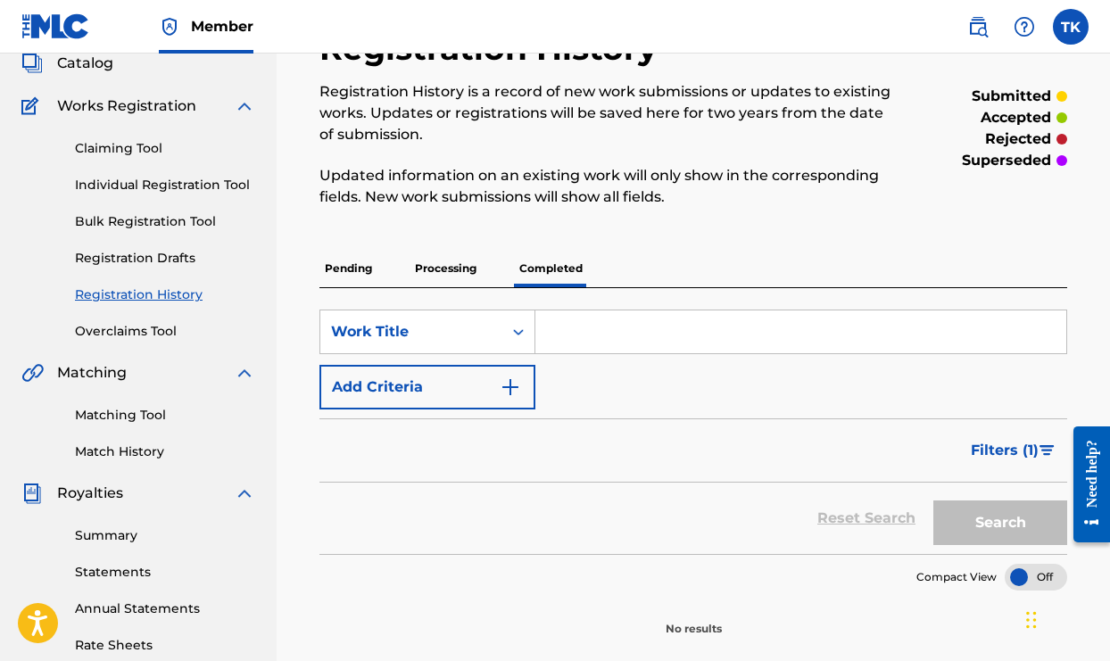
scroll to position [113, 0]
click at [464, 277] on p "Processing" at bounding box center [445, 269] width 72 height 37
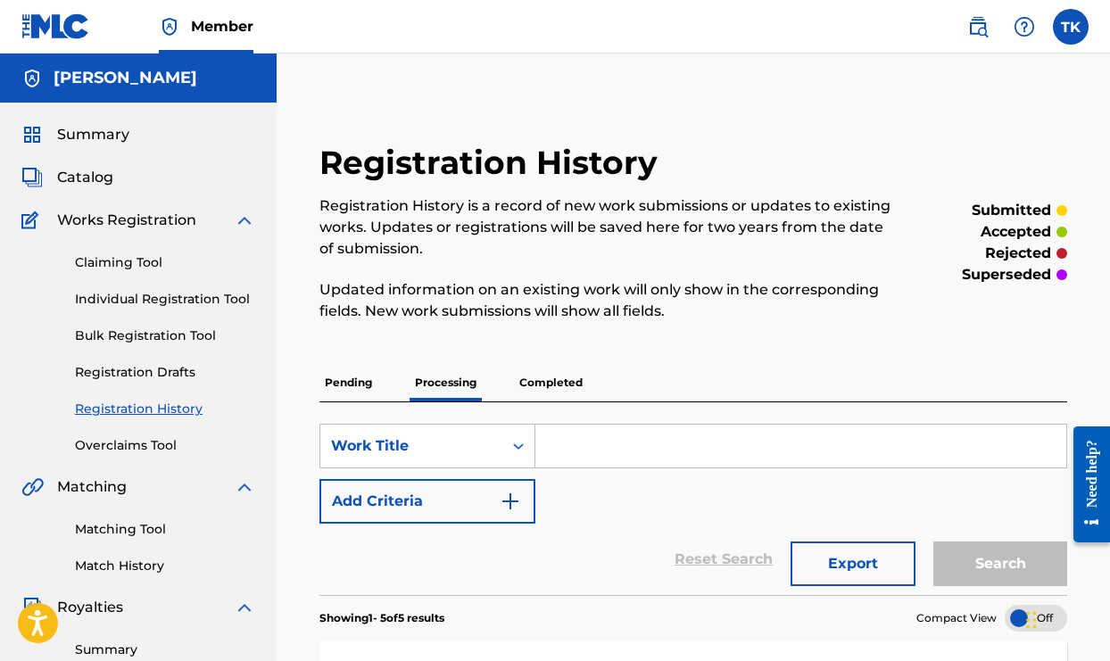
click at [660, 484] on div "SearchWithCriteriae2ee3509-4fd0-4c21-8bee-bc7ca5bc6d8a Work Title Add Criteria" at bounding box center [693, 474] width 748 height 100
